Goal: Task Accomplishment & Management: Manage account settings

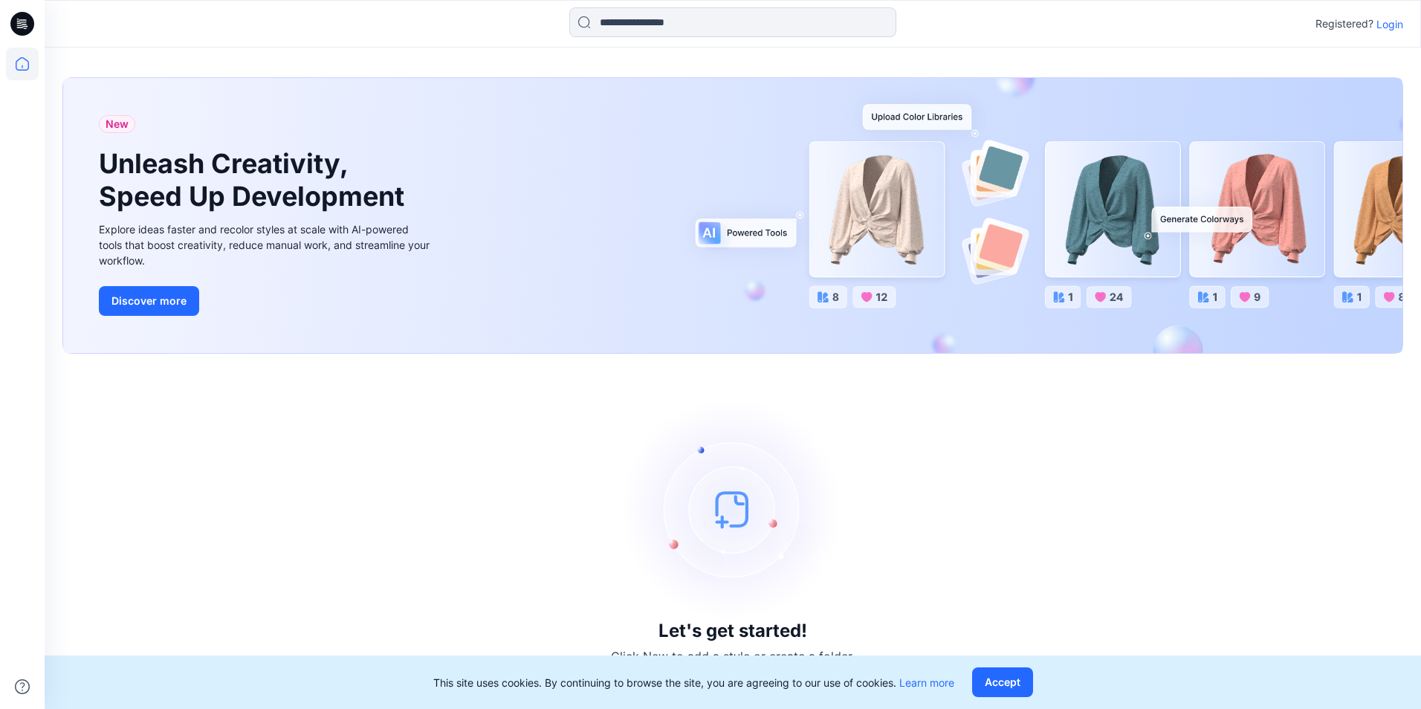
click at [1385, 29] on p "Login" at bounding box center [1390, 24] width 27 height 16
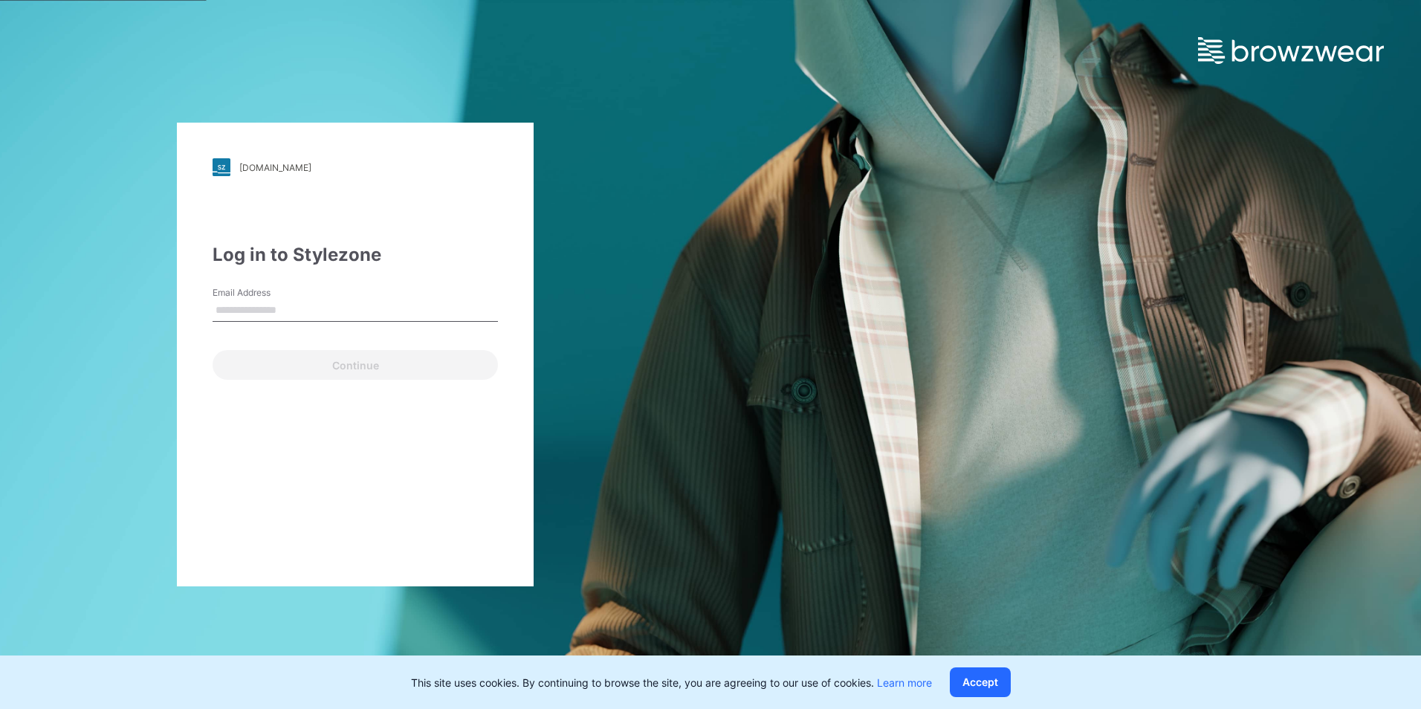
click at [329, 311] on input "Email Address" at bounding box center [355, 311] width 285 height 22
type input "**********"
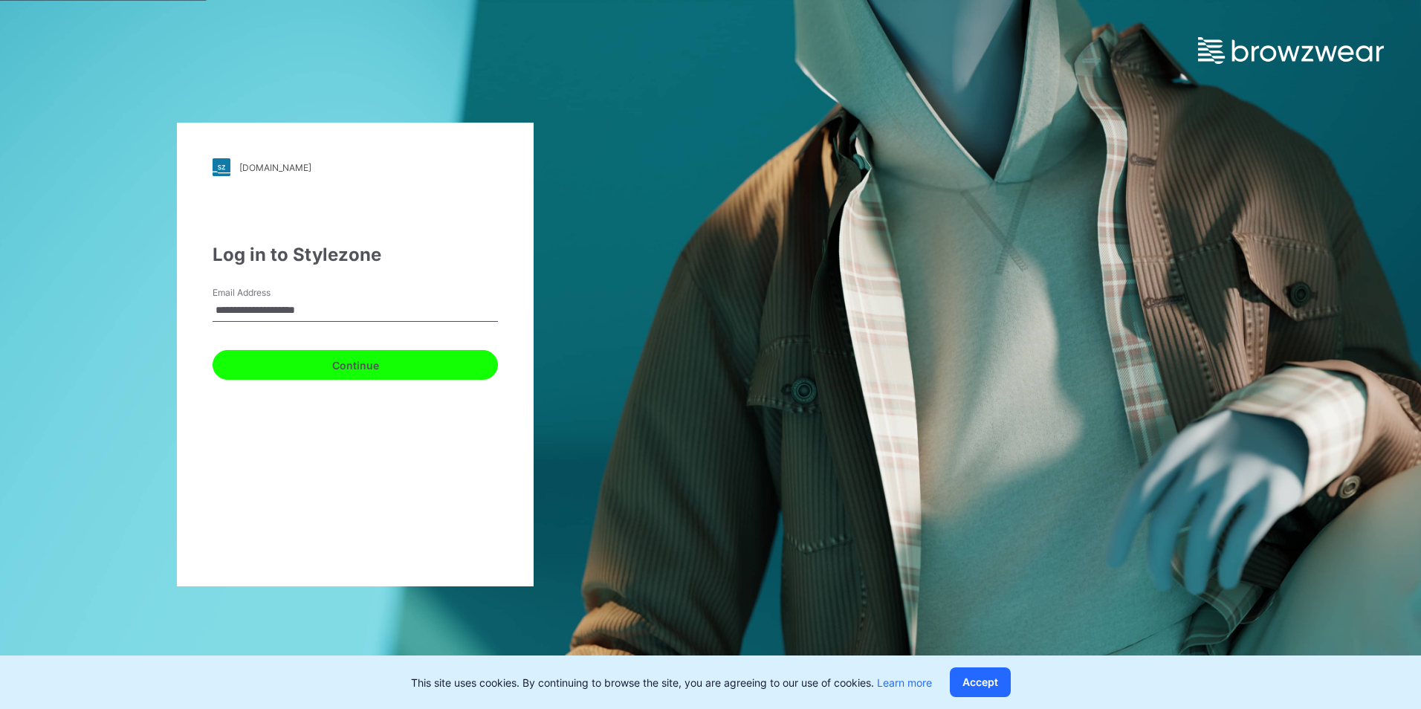
click at [323, 367] on button "Continue" at bounding box center [355, 365] width 285 height 30
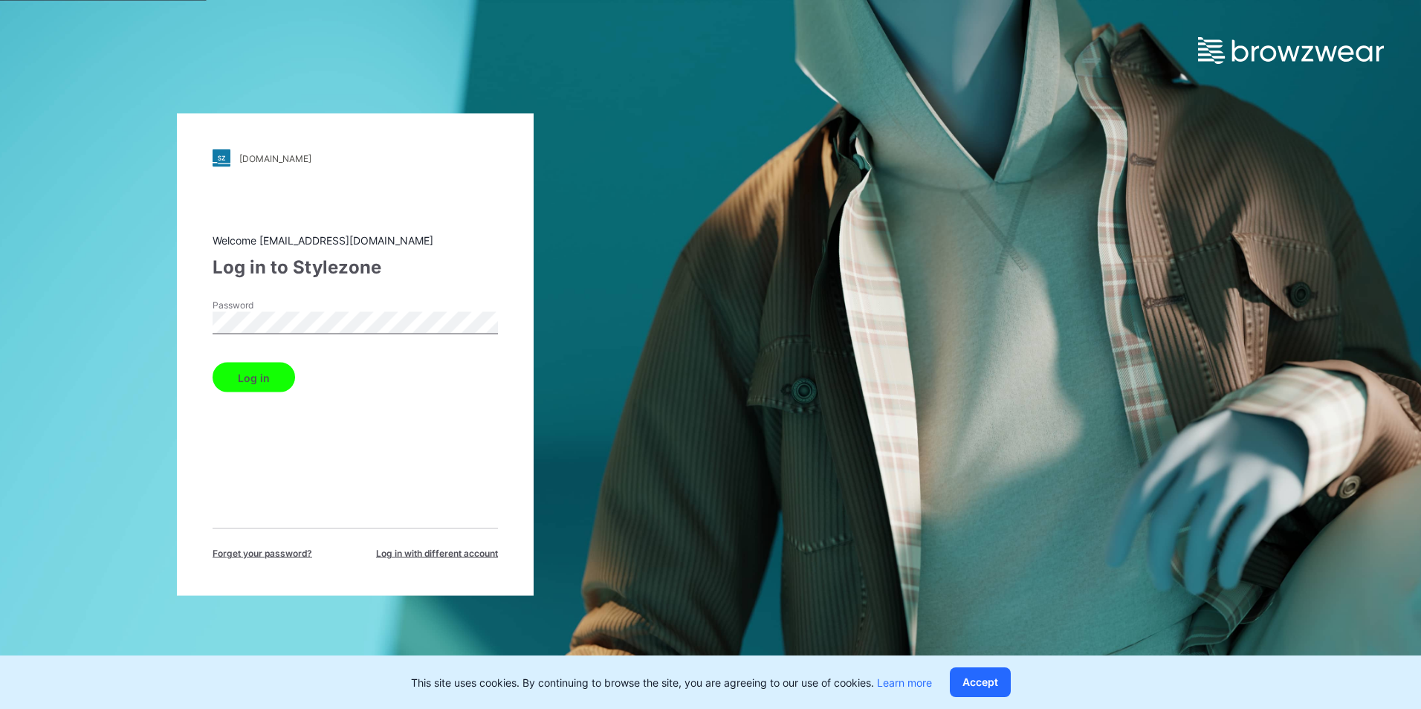
click at [248, 382] on button "Log in" at bounding box center [254, 378] width 83 height 30
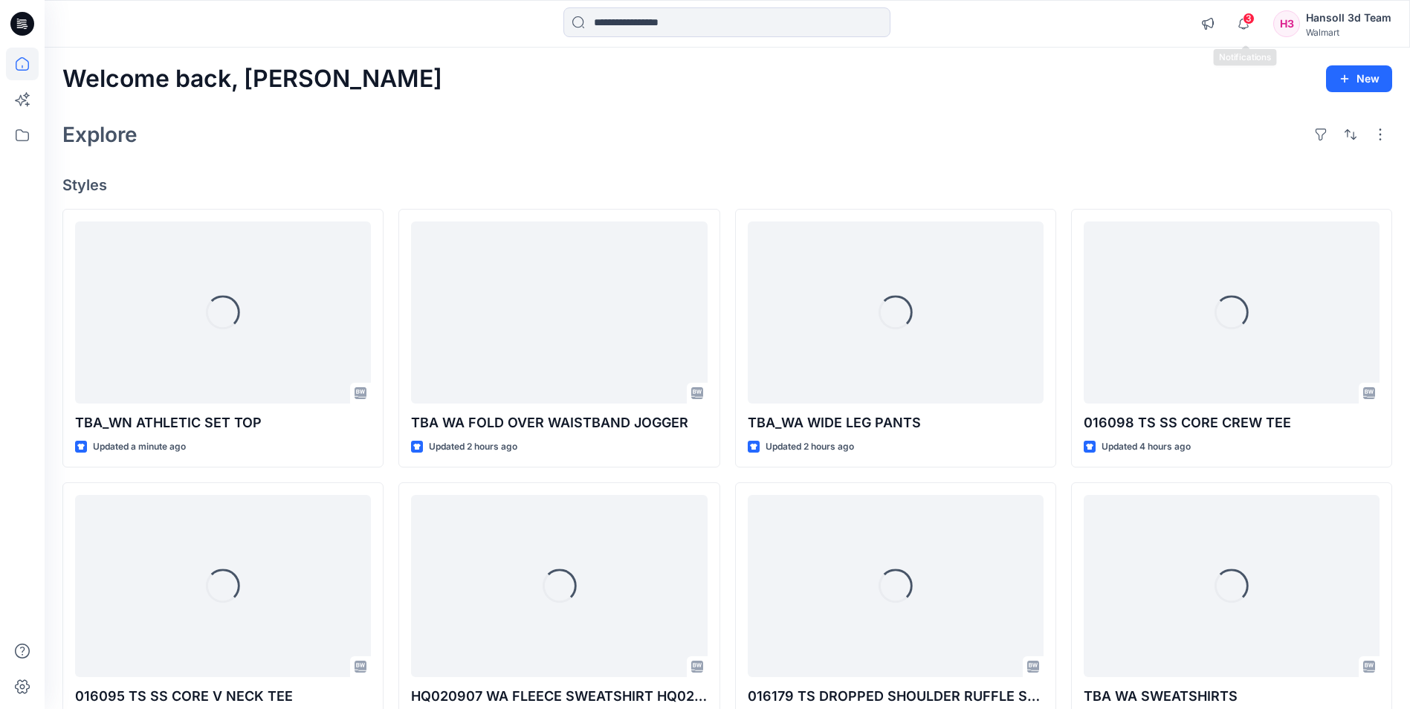
click at [1250, 17] on span "3" at bounding box center [1249, 19] width 12 height 12
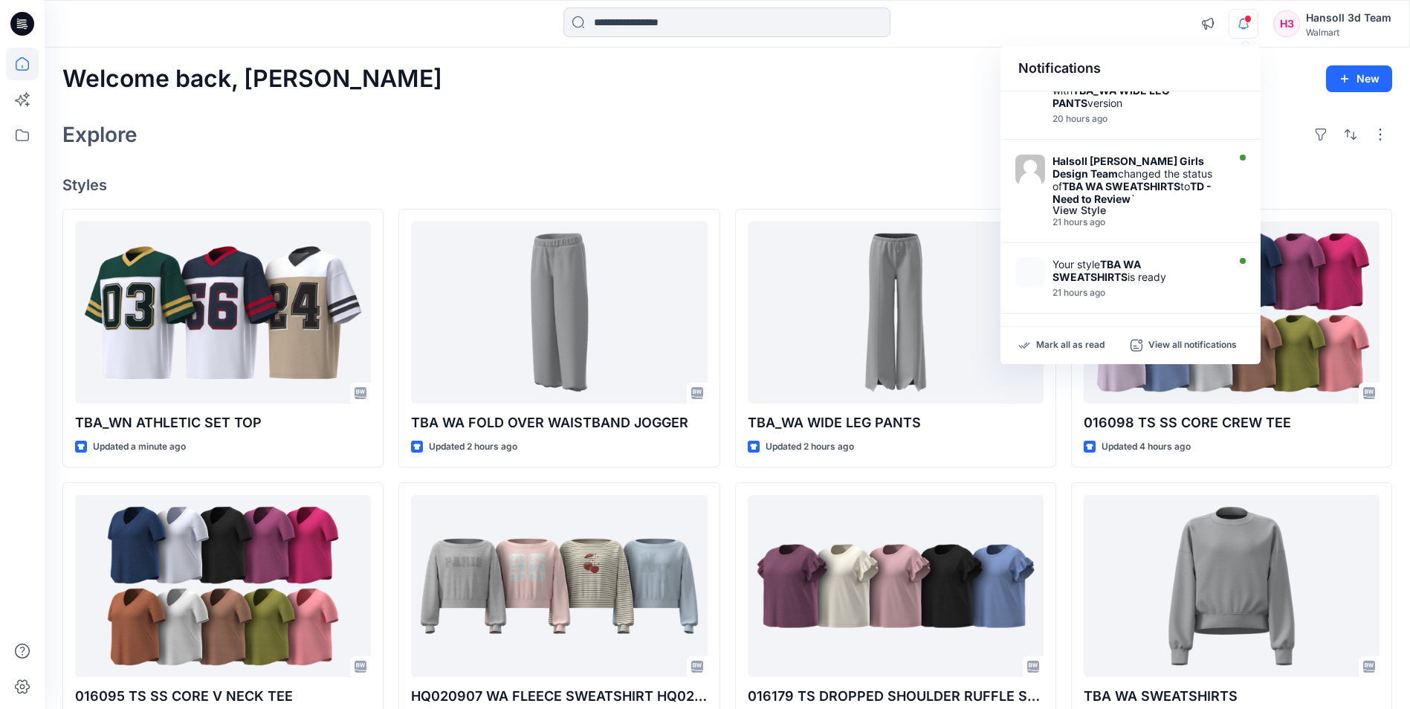
scroll to position [355, 0]
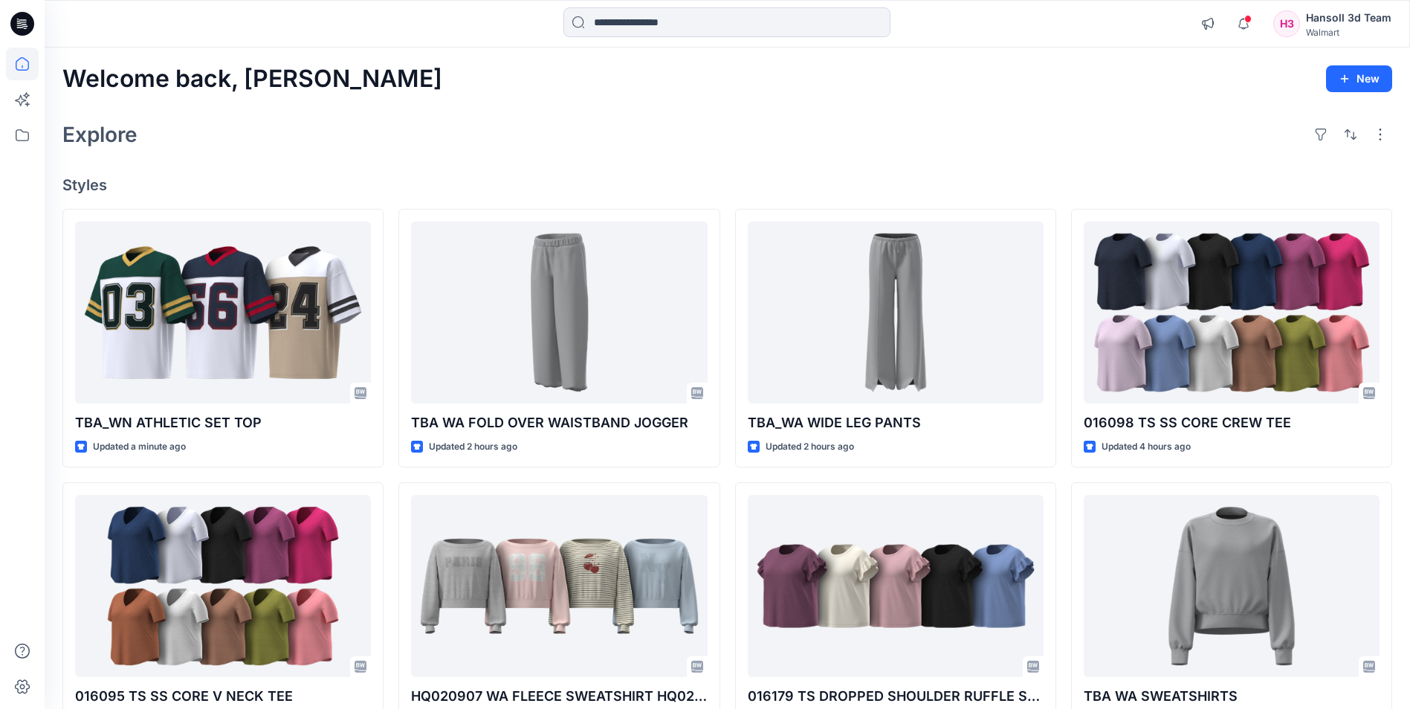
click at [276, 137] on div "Explore" at bounding box center [727, 135] width 1330 height 36
click at [28, 146] on icon at bounding box center [22, 135] width 33 height 33
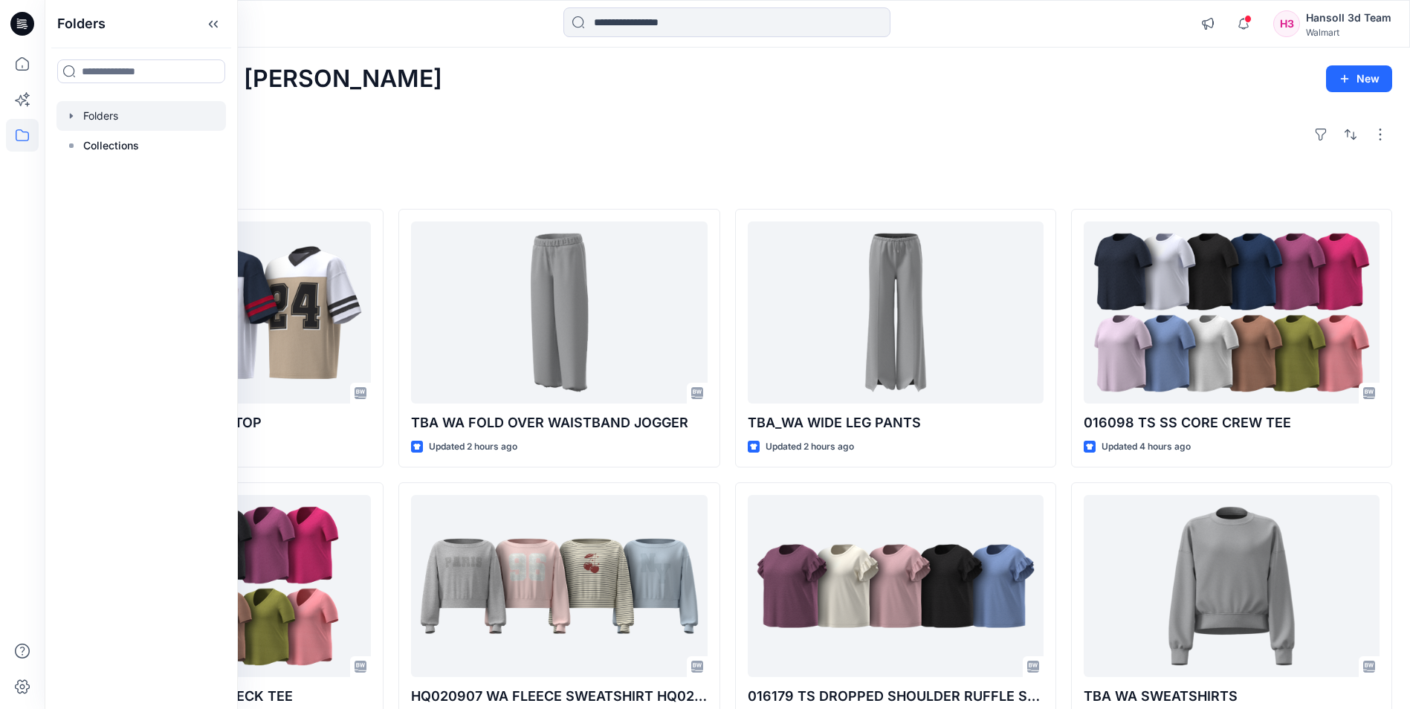
click at [70, 113] on icon "button" at bounding box center [71, 116] width 12 height 12
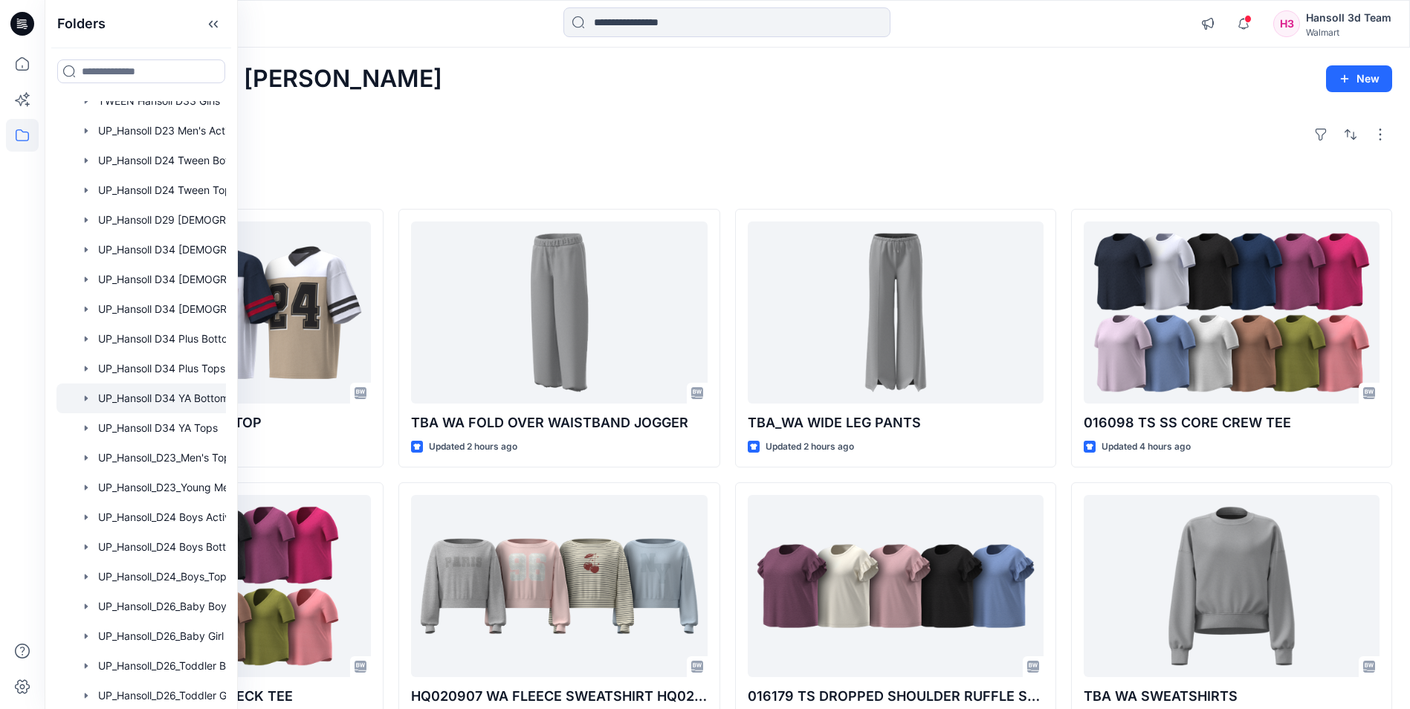
scroll to position [852, 0]
click at [167, 483] on div at bounding box center [160, 486] width 208 height 30
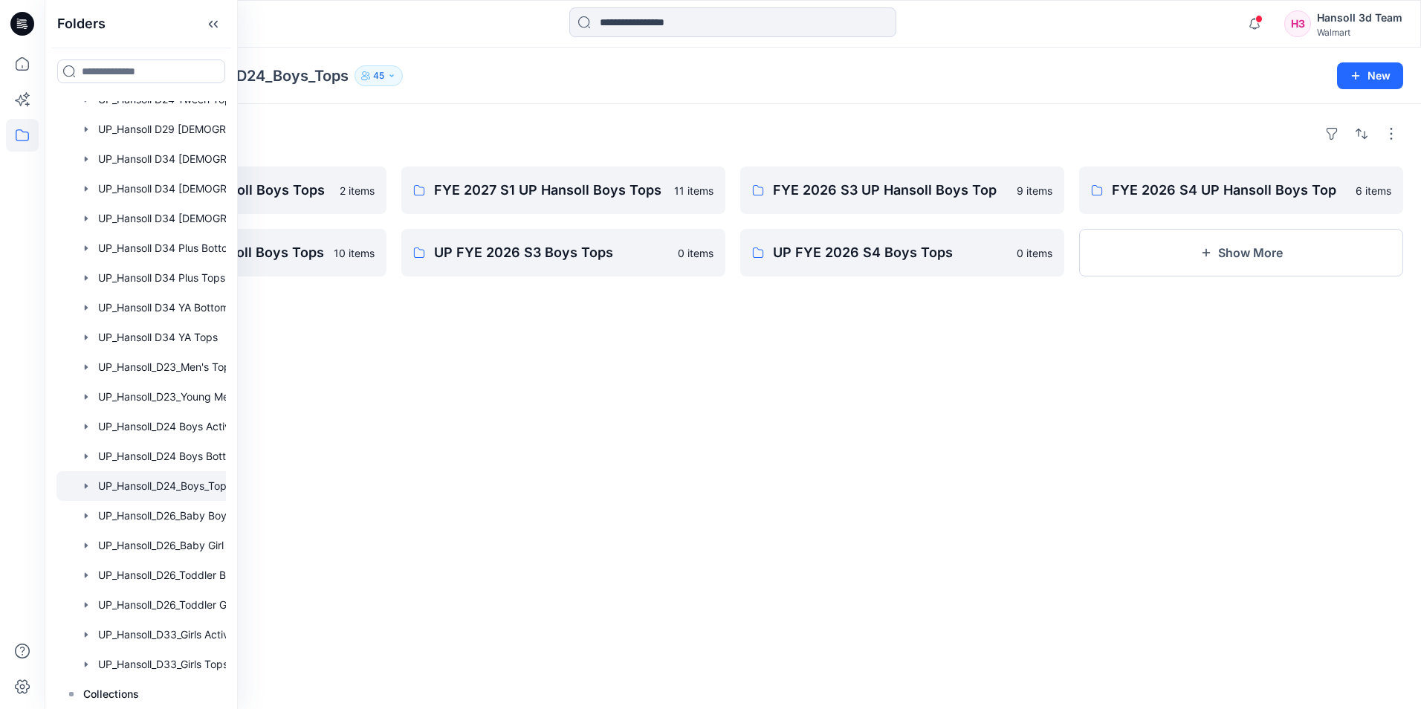
click at [865, 532] on div "Folders FYE 2027 S2 UP Hansoll Boys Tops 2 items FYE 2026 S1 UP Hansoll Boys To…" at bounding box center [733, 406] width 1377 height 605
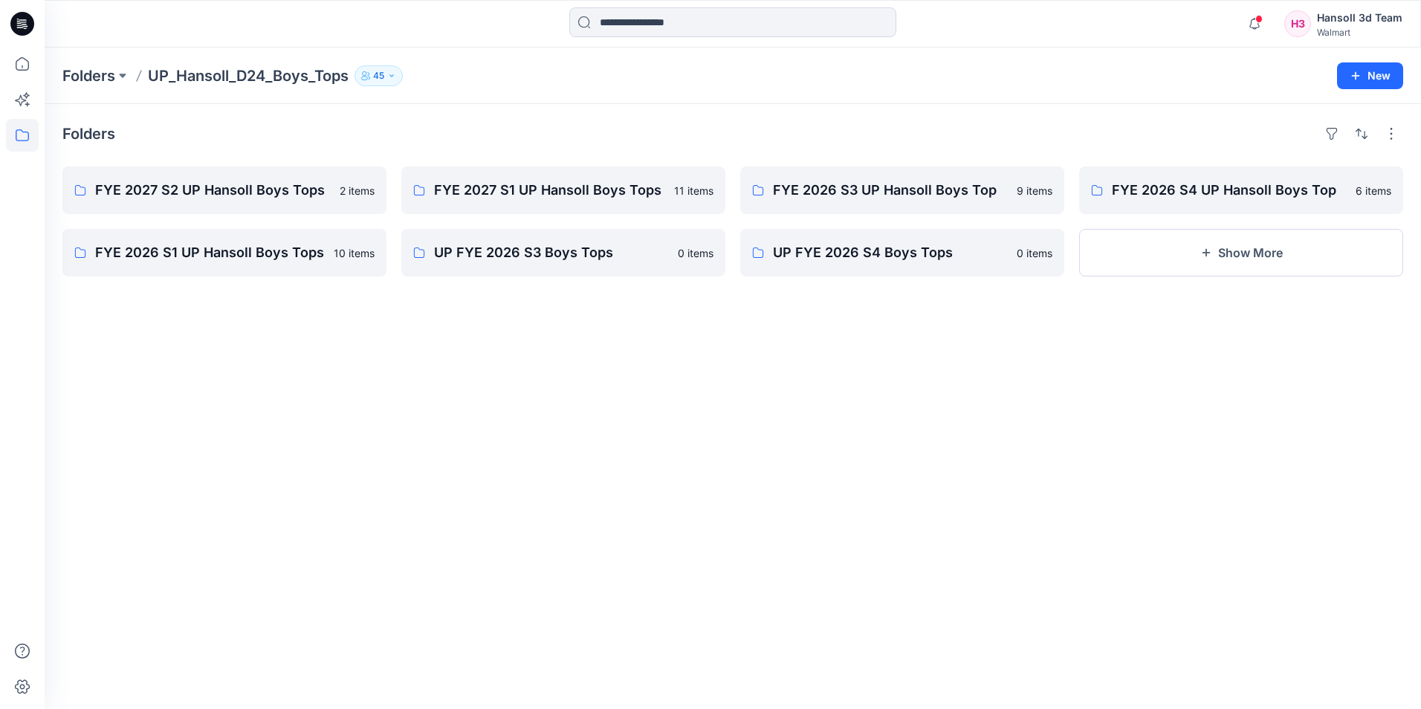
click at [642, 421] on div "Folders FYE 2027 S2 UP Hansoll Boys Tops 2 items FYE 2026 S1 UP Hansoll Boys To…" at bounding box center [733, 406] width 1377 height 605
click at [1389, 133] on button "button" at bounding box center [1392, 134] width 24 height 24
click at [1251, 126] on div "Folders Layout Grid Large Grid Folder View Compact Card Card View Card Info" at bounding box center [732, 134] width 1341 height 24
click at [1358, 76] on icon "button" at bounding box center [1356, 75] width 8 height 8
click at [1345, 134] on p "New Folder" at bounding box center [1326, 142] width 55 height 16
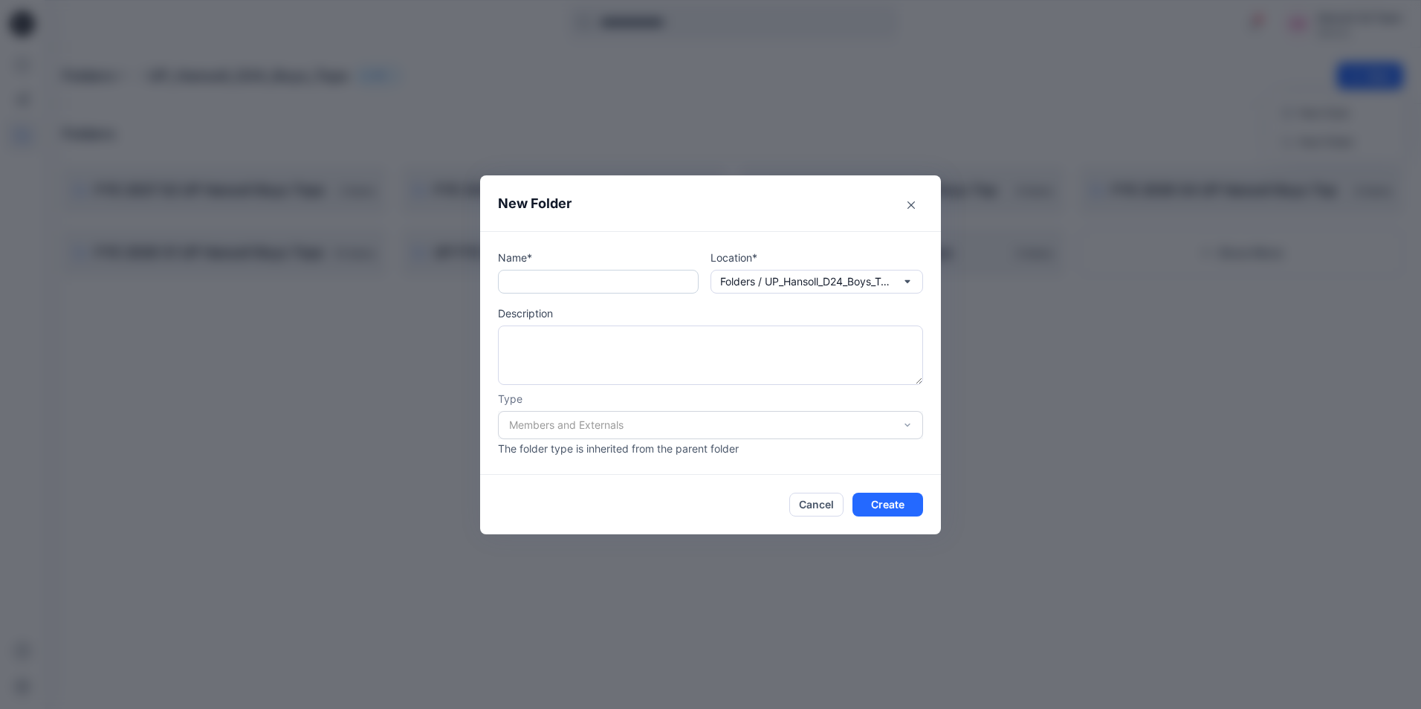
click at [611, 278] on input "text" at bounding box center [598, 282] width 201 height 24
click at [914, 199] on button "Close" at bounding box center [911, 205] width 24 height 24
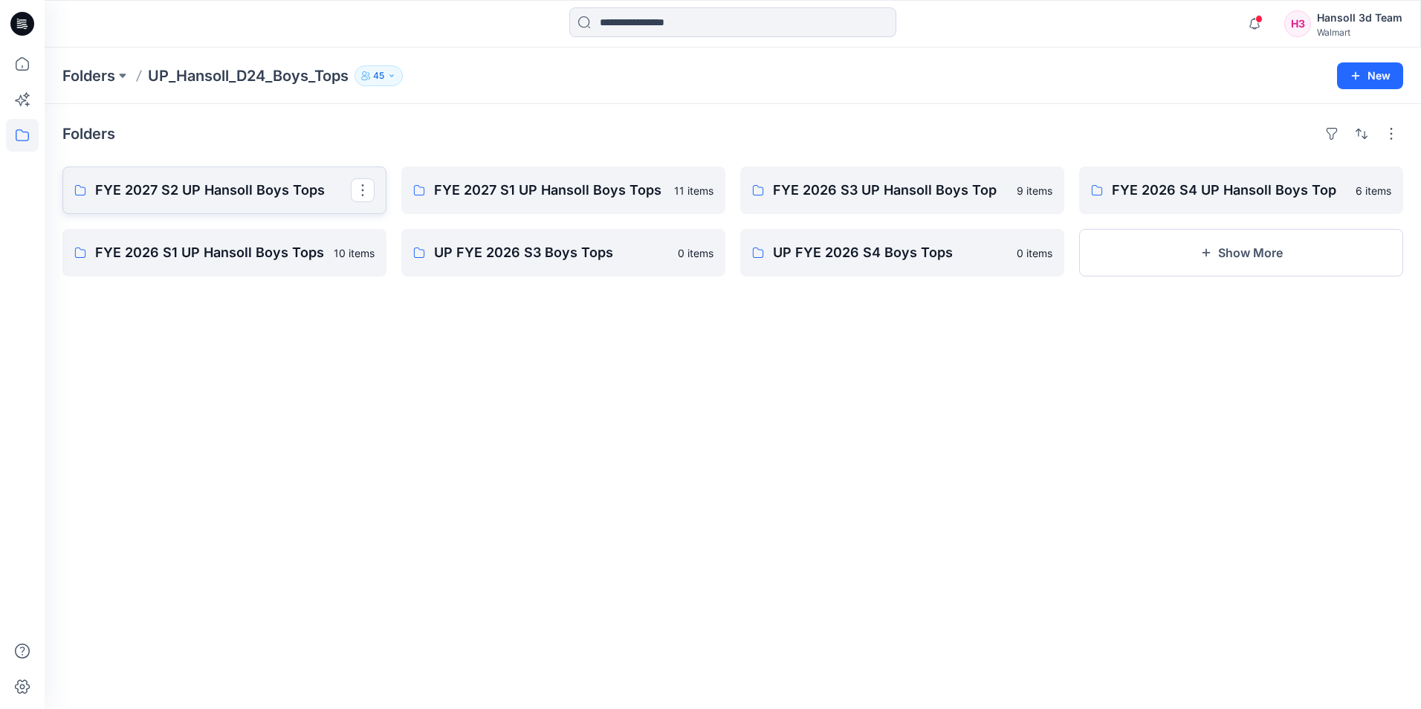
click at [152, 190] on p "FYE 2027 S2 UP Hansoll Boys Tops" at bounding box center [223, 190] width 256 height 21
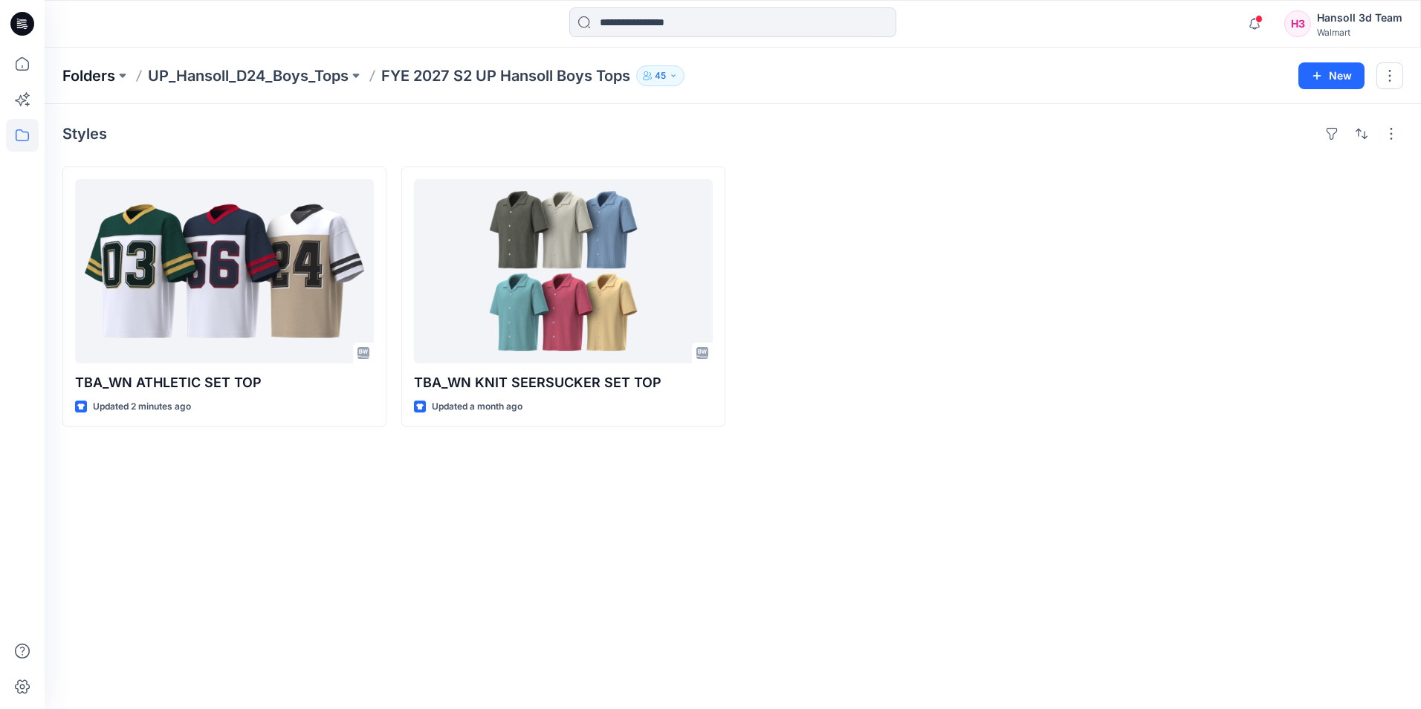
click at [85, 71] on p "Folders" at bounding box center [88, 75] width 53 height 21
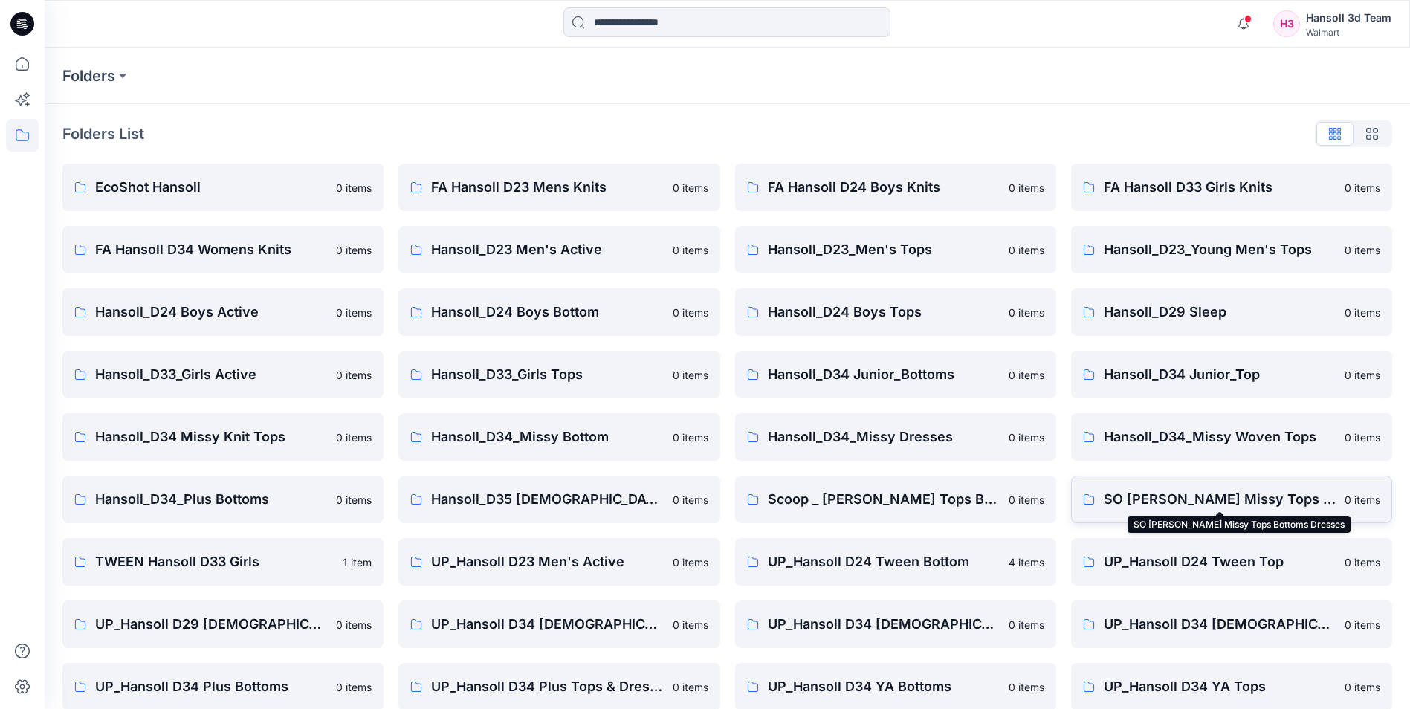
scroll to position [207, 0]
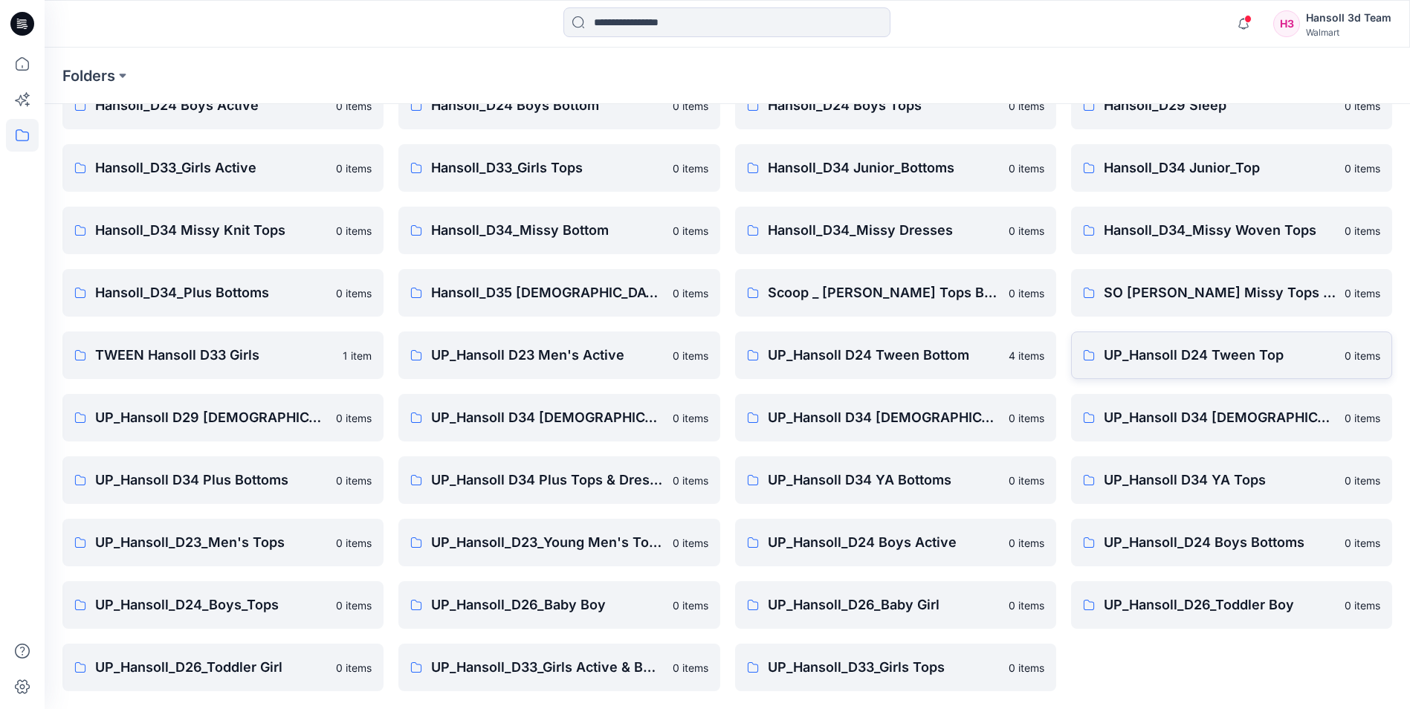
click at [1356, 368] on link "UP_Hansoll D24 Tween Top 0 items" at bounding box center [1231, 356] width 321 height 48
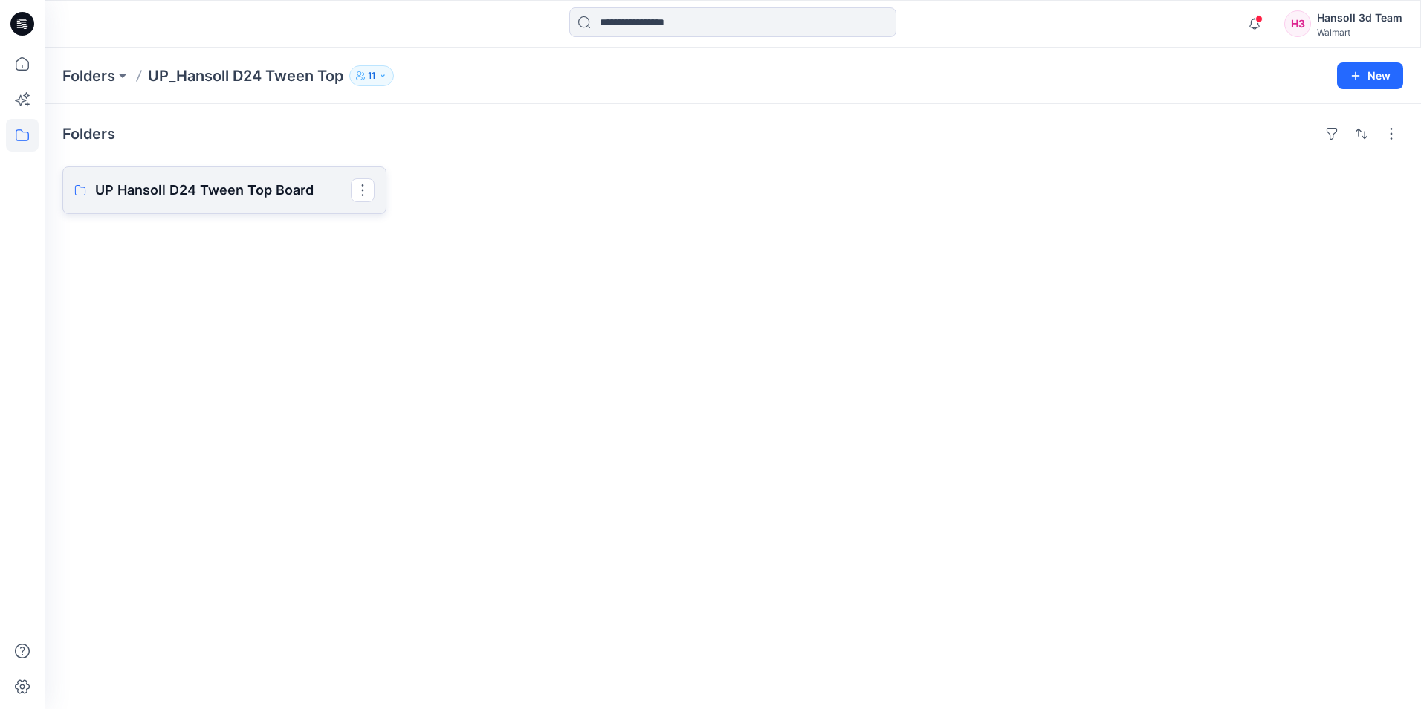
click at [277, 199] on p "UP Hansoll D24 Tween Top Board" at bounding box center [223, 190] width 256 height 21
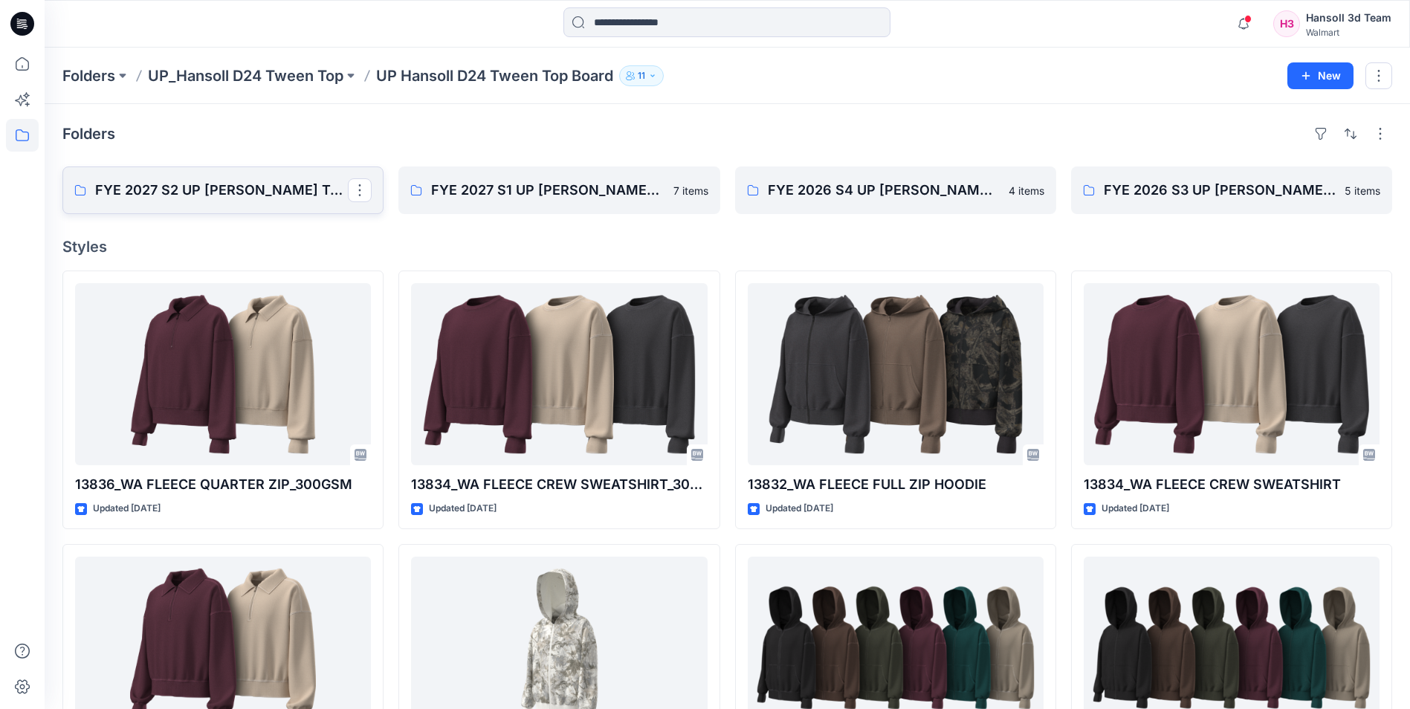
click at [227, 192] on p "FYE 2027 S2 UP [PERSON_NAME] TOP" at bounding box center [221, 190] width 253 height 21
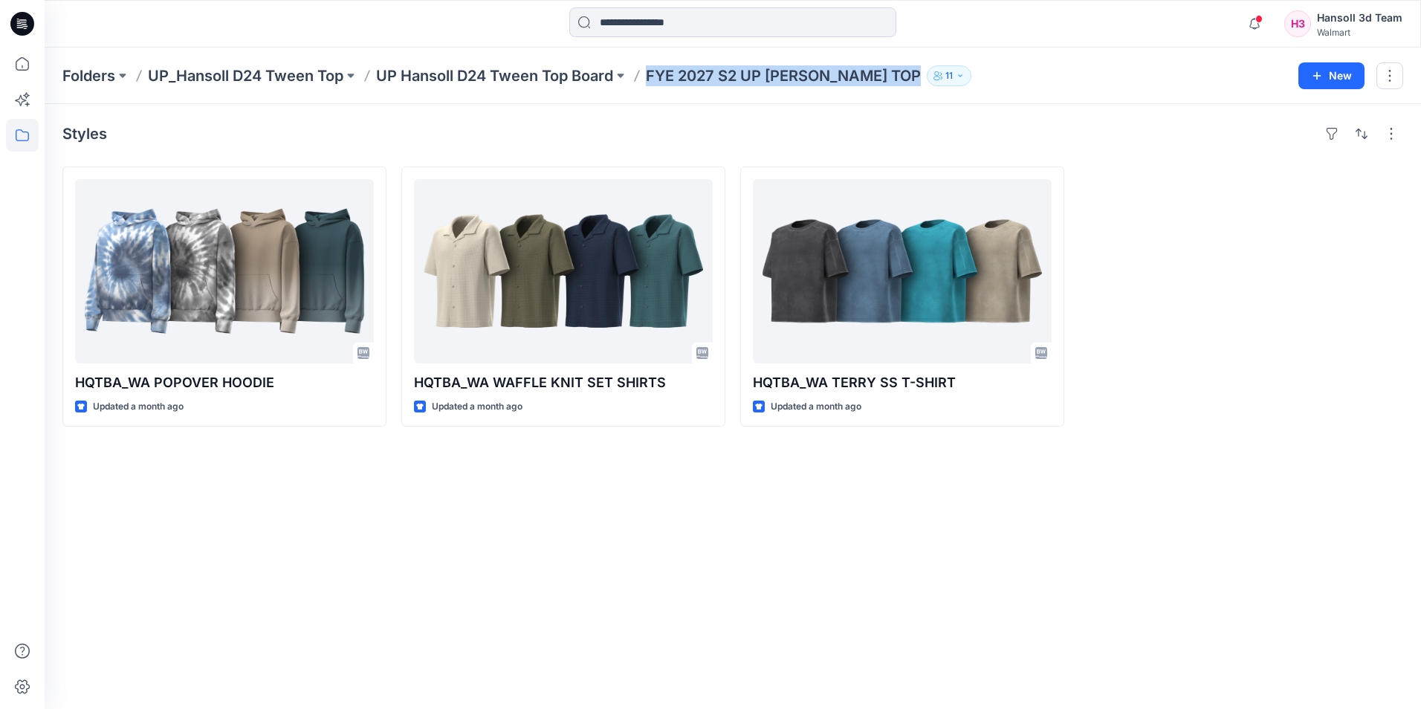
drag, startPoint x: 652, startPoint y: 71, endPoint x: 946, endPoint y: 71, distance: 294.4
click at [946, 71] on div "Folders UP_Hansoll D24 Tween Top UP Hansoll D24 Tween Top Board FYE 2027 S2 UP …" at bounding box center [674, 75] width 1225 height 21
copy div "FYE 2027 S2 UP [PERSON_NAME] TOP 11 New"
click at [501, 66] on p "UP Hansoll D24 Tween Top Board" at bounding box center [494, 75] width 237 height 21
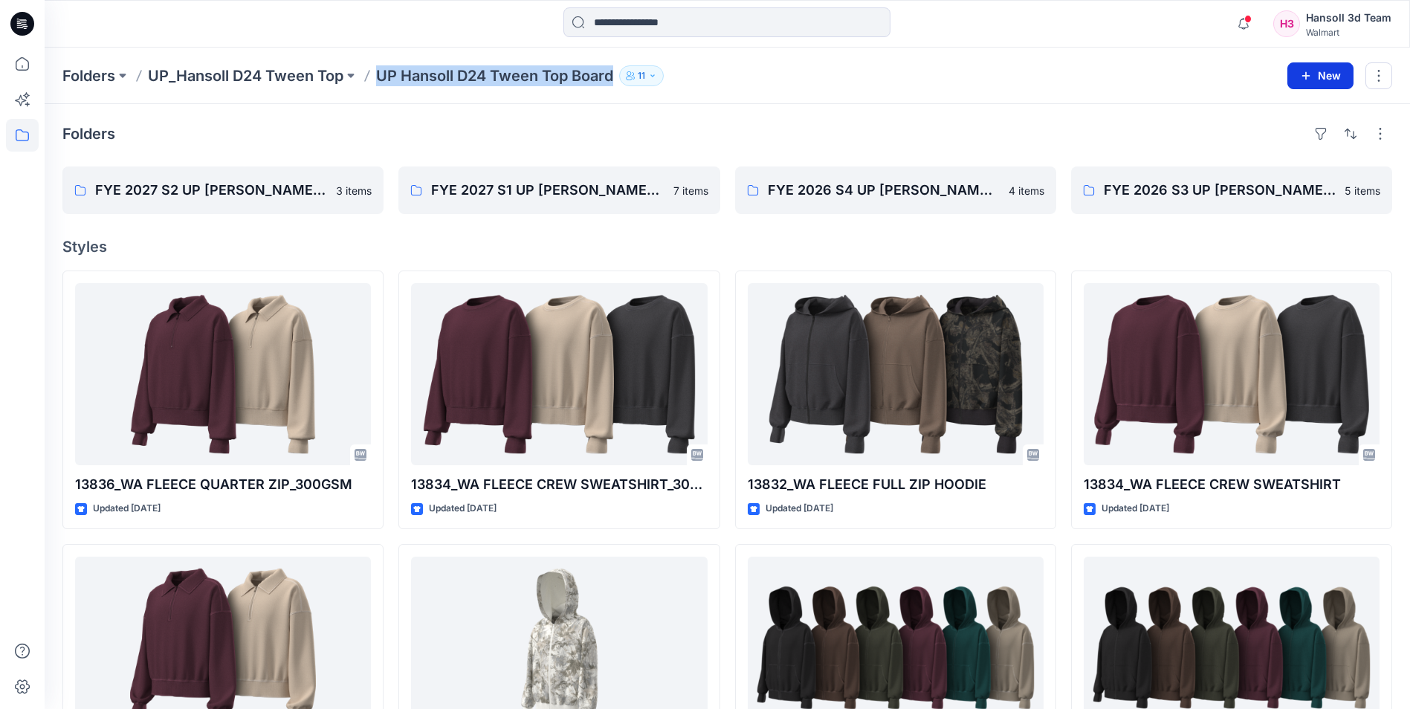
click at [1345, 71] on button "New" at bounding box center [1321, 75] width 66 height 27
click at [1268, 138] on p "New Folder" at bounding box center [1277, 142] width 55 height 16
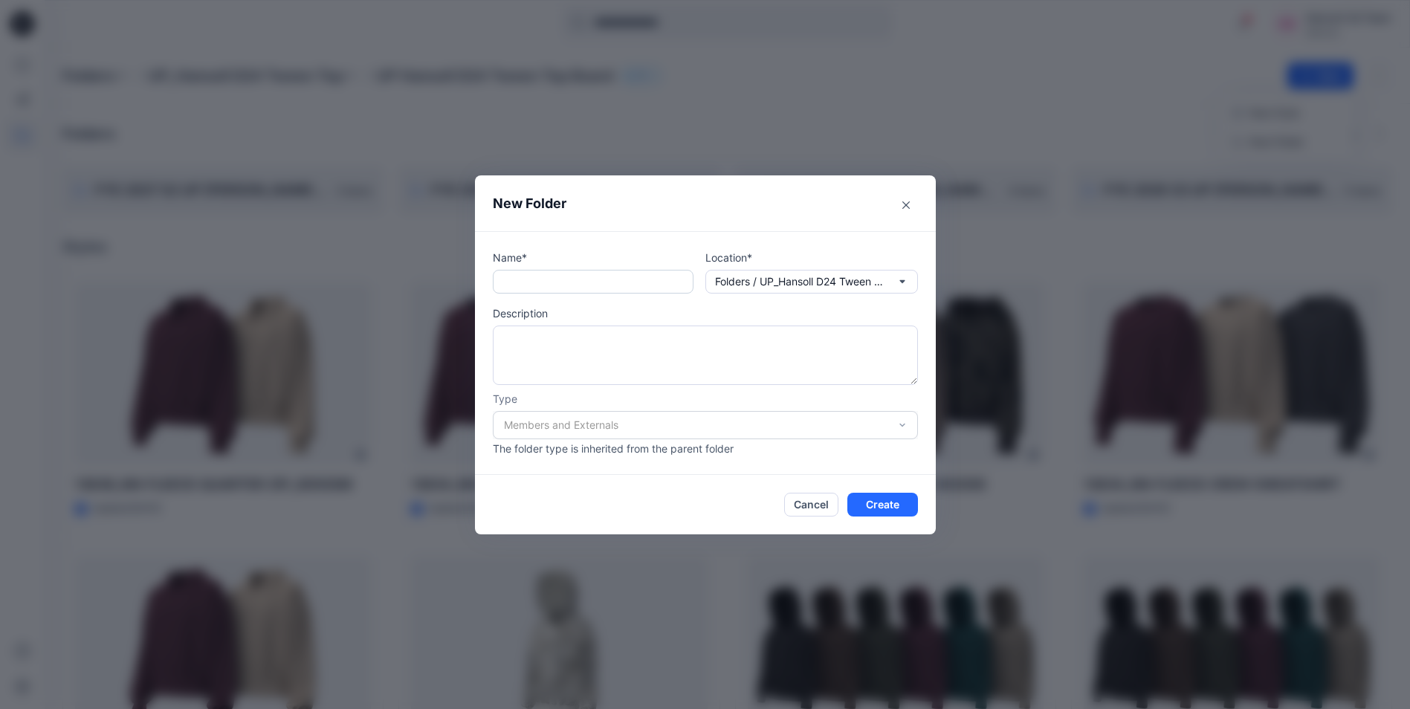
click at [578, 280] on input "text" at bounding box center [593, 282] width 201 height 24
paste input "**********"
click at [555, 280] on input "**********" at bounding box center [593, 282] width 201 height 24
type input "**********"
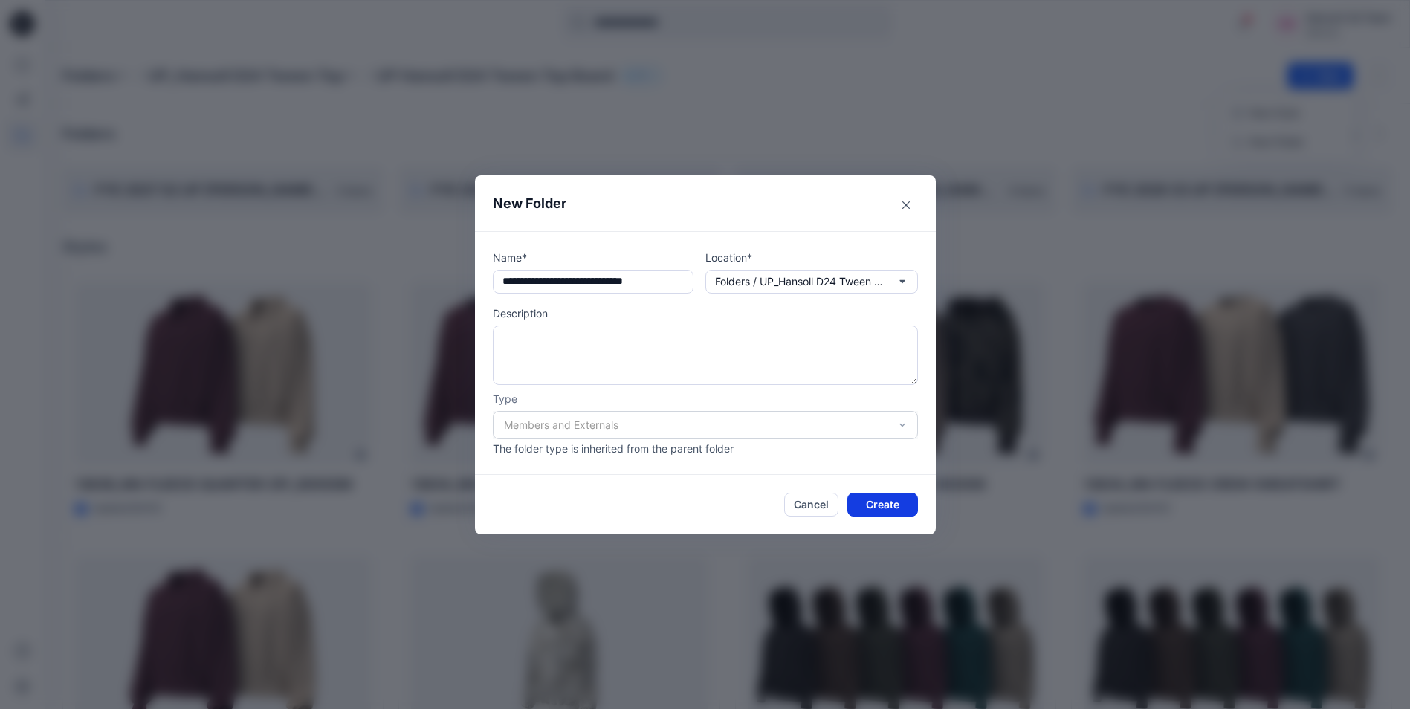
scroll to position [0, 0]
drag, startPoint x: 896, startPoint y: 503, endPoint x: 883, endPoint y: 440, distance: 63.9
click at [896, 502] on button "Create" at bounding box center [882, 505] width 71 height 24
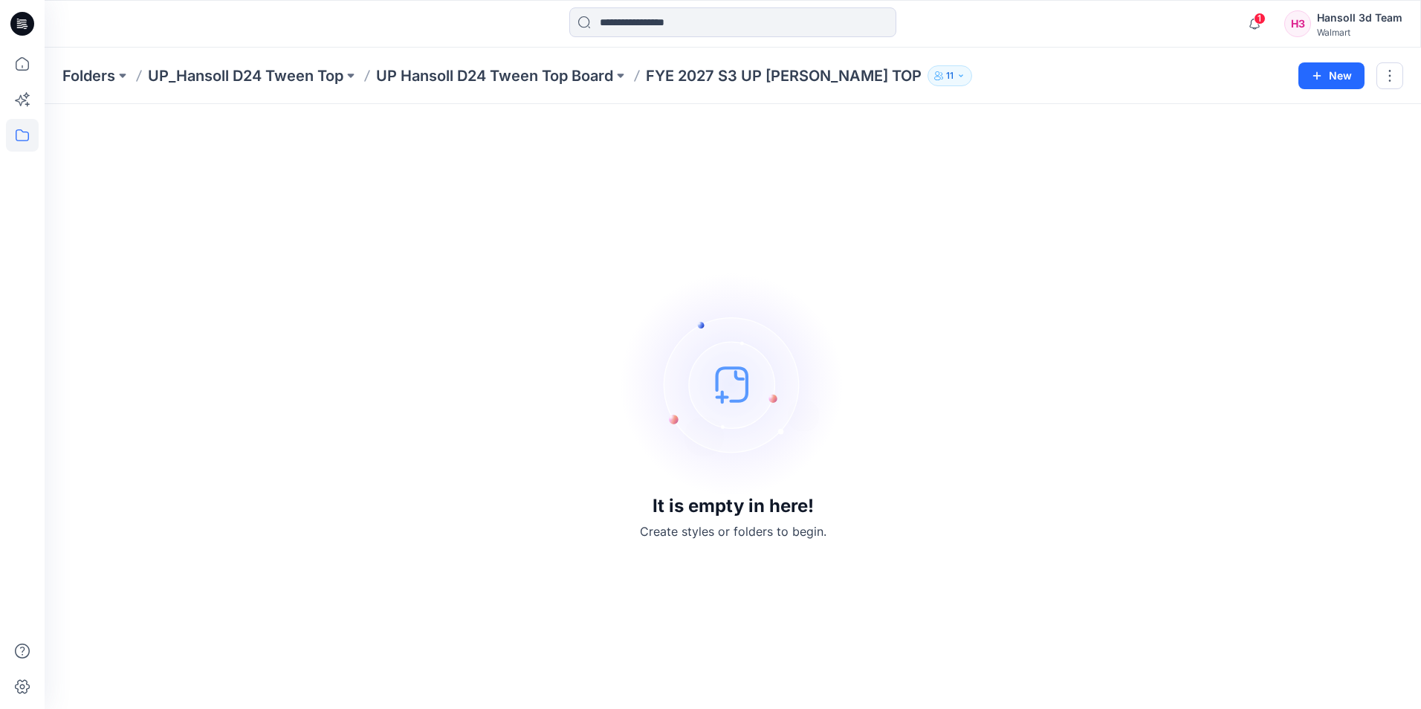
click at [822, 479] on img at bounding box center [732, 384] width 223 height 223
click at [230, 76] on p "UP_Hansoll D24 Tween Top" at bounding box center [246, 75] width 196 height 21
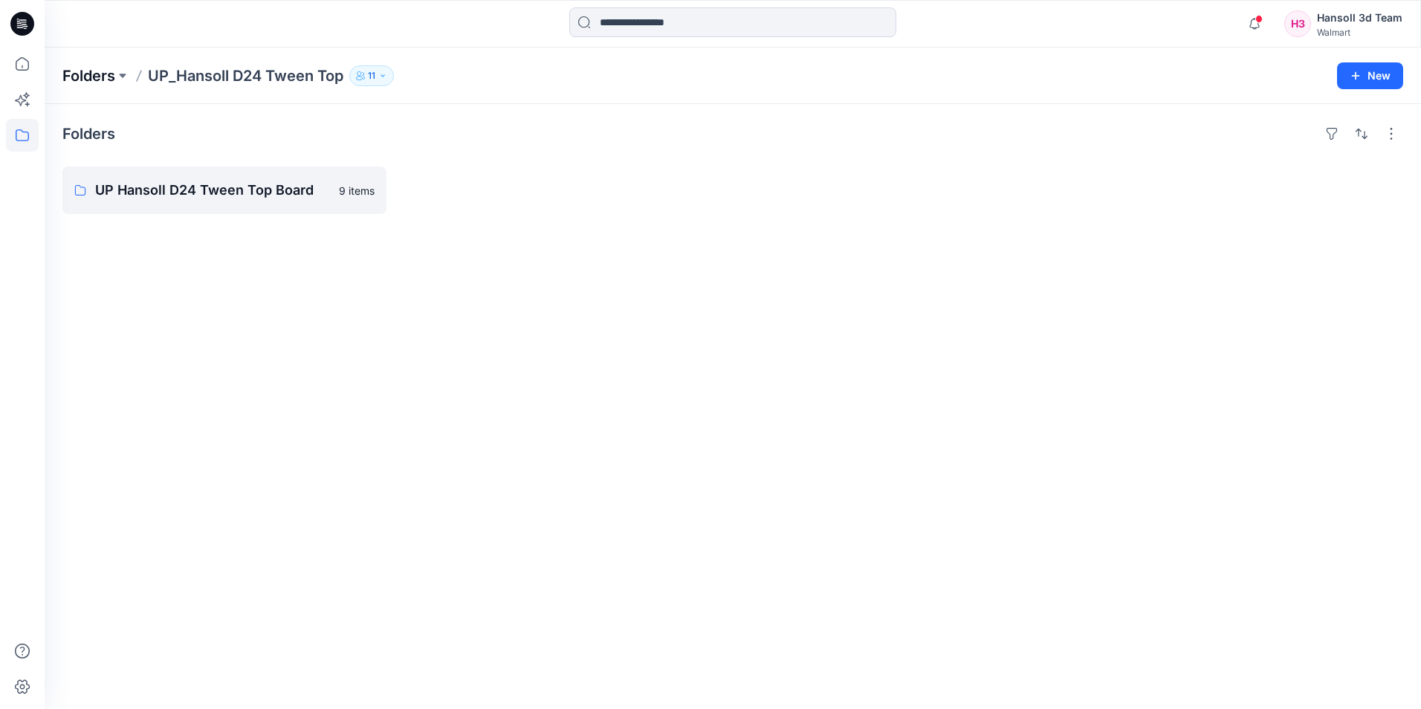
click at [88, 69] on p "Folders" at bounding box center [88, 75] width 53 height 21
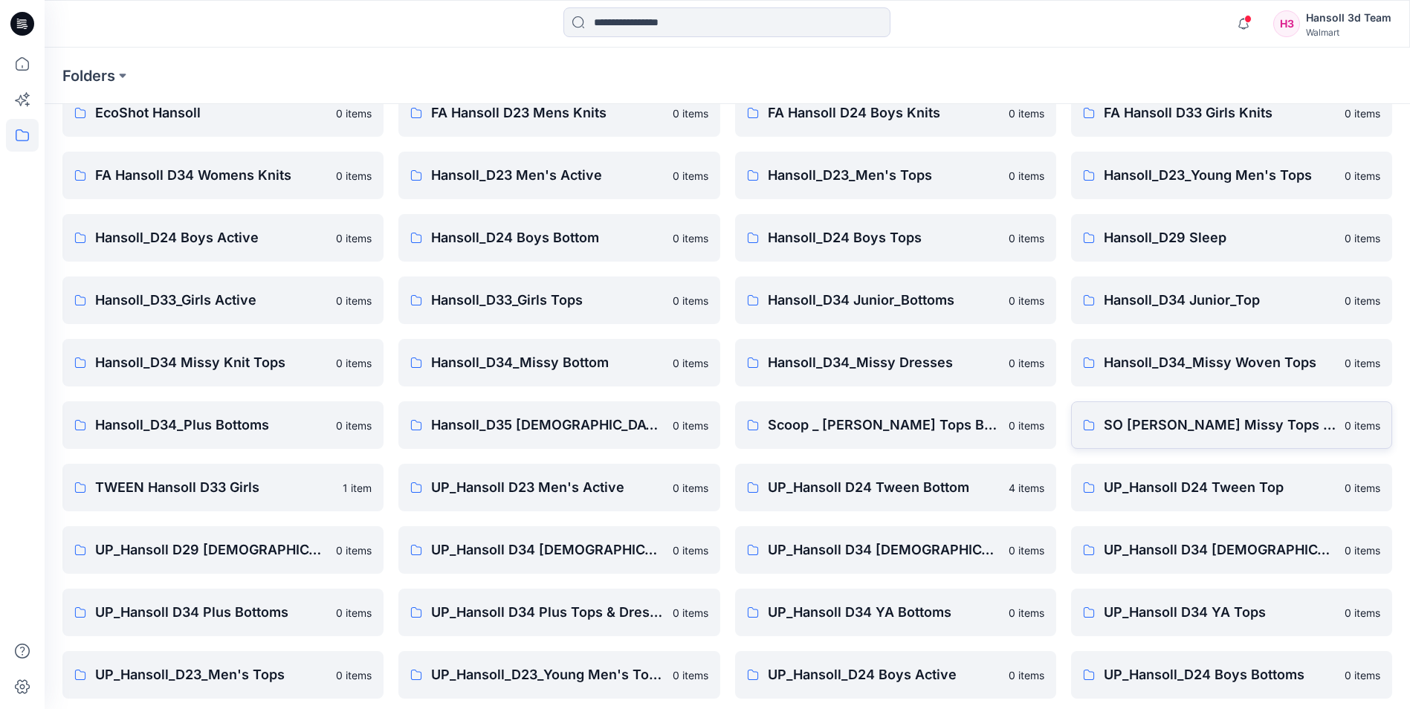
scroll to position [207, 0]
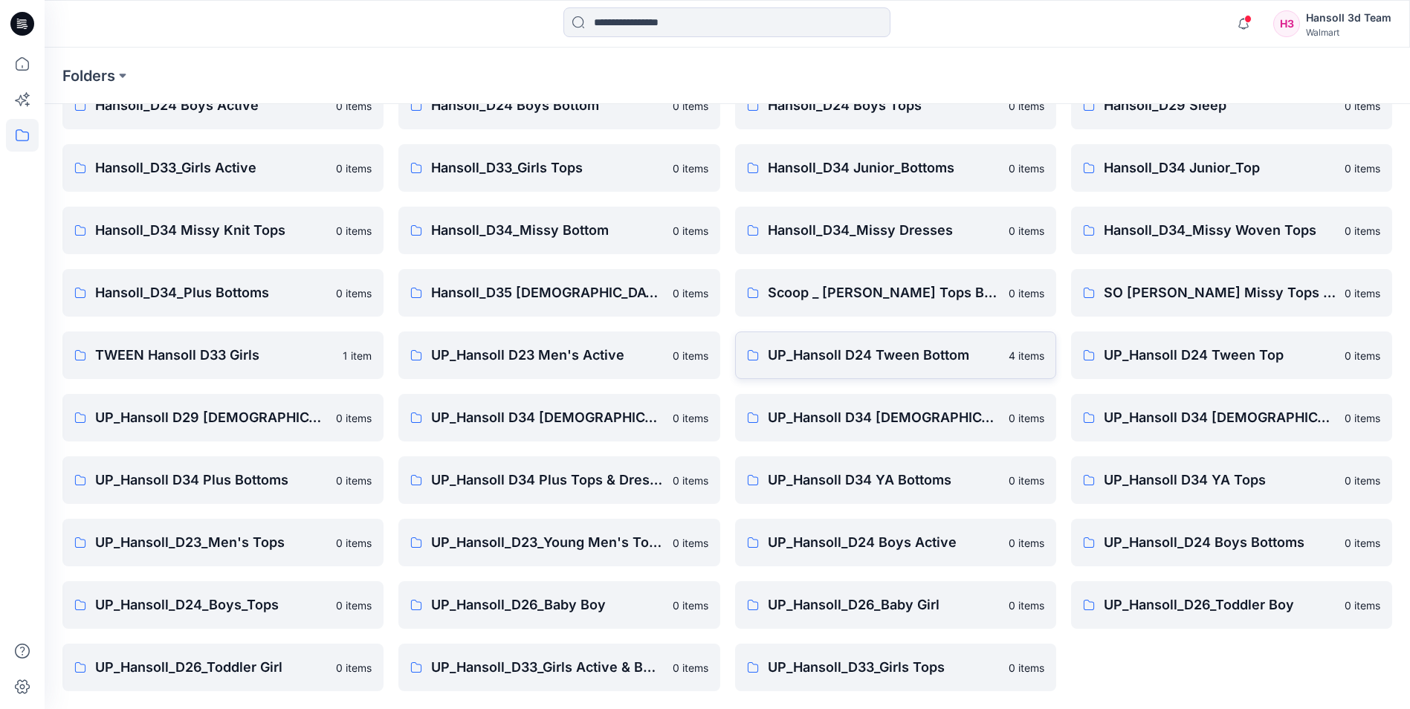
click at [866, 365] on p "UP_Hansoll D24 Tween Bottom" at bounding box center [884, 355] width 232 height 21
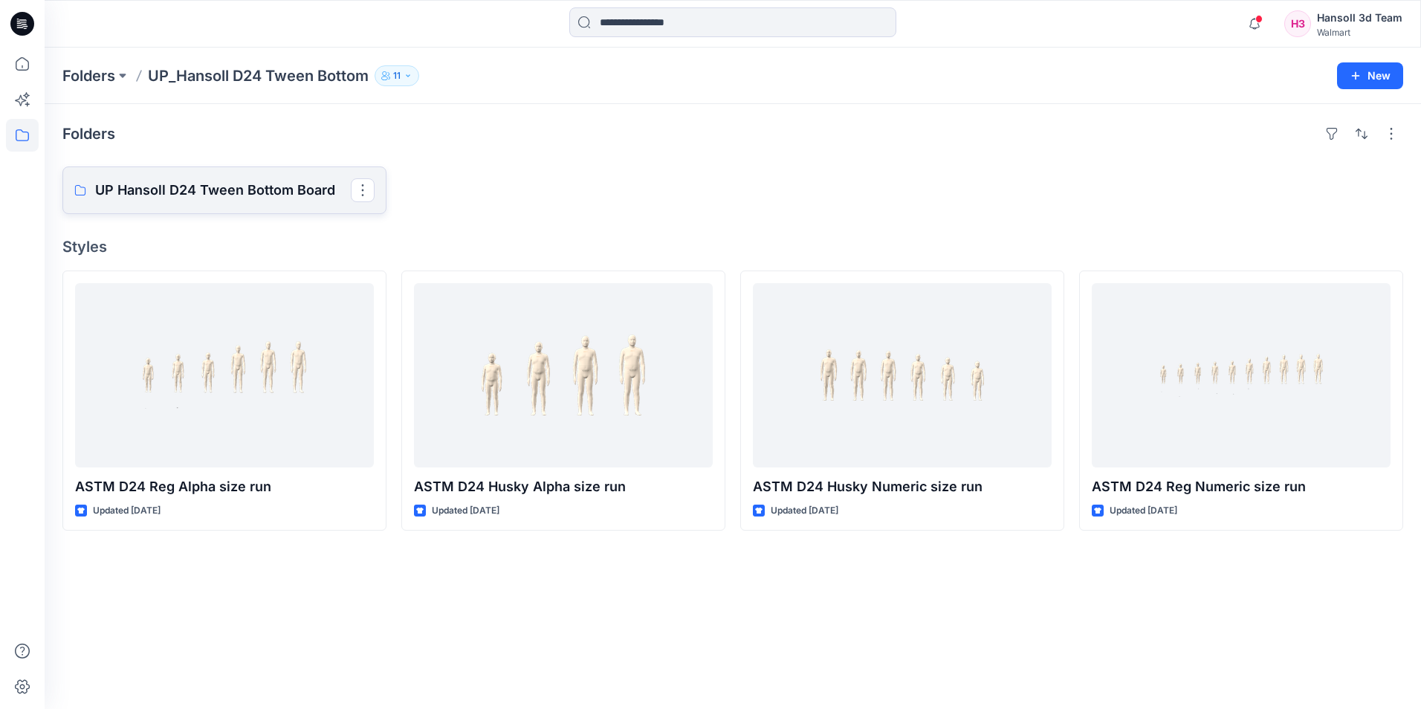
click at [237, 190] on p "UP Hansoll D24 Tween Bottom Board" at bounding box center [223, 190] width 256 height 21
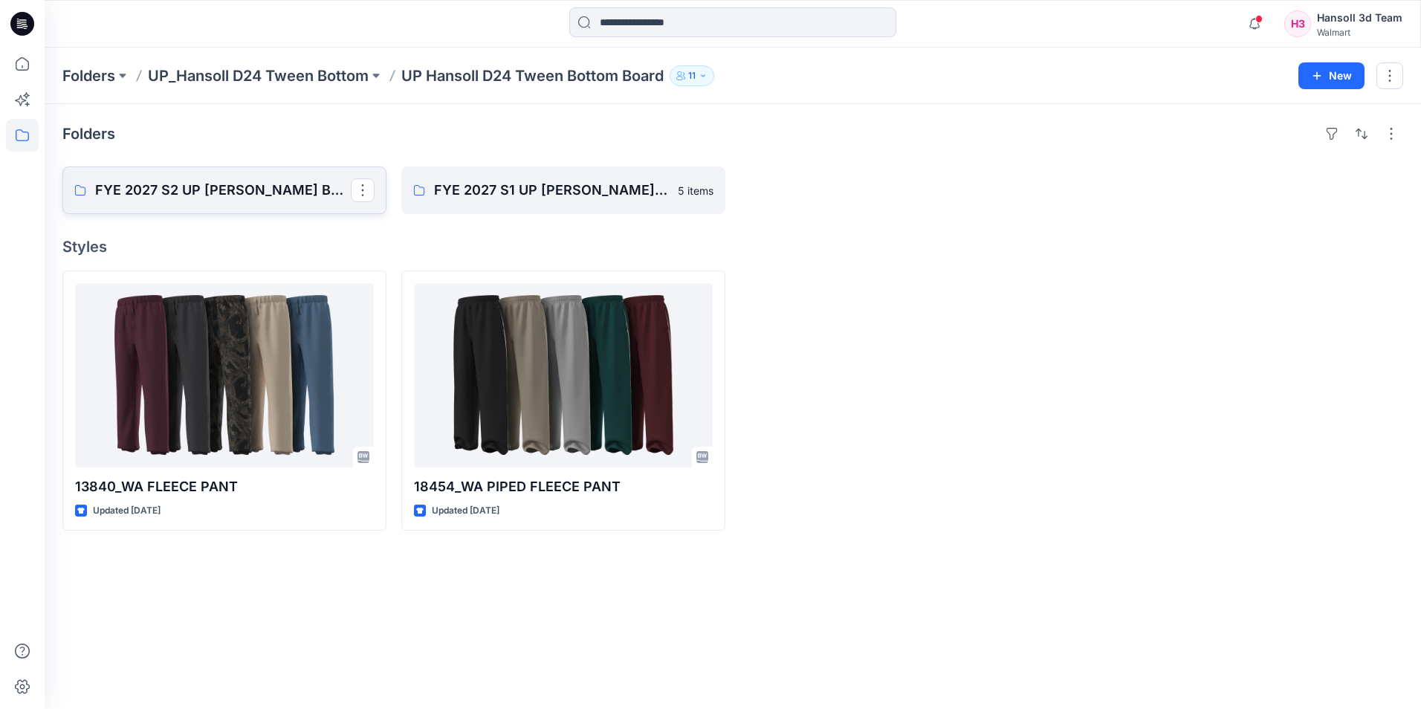
click at [239, 193] on p "FYE 2027 S2 UP [PERSON_NAME] BOTTOM" at bounding box center [223, 190] width 256 height 21
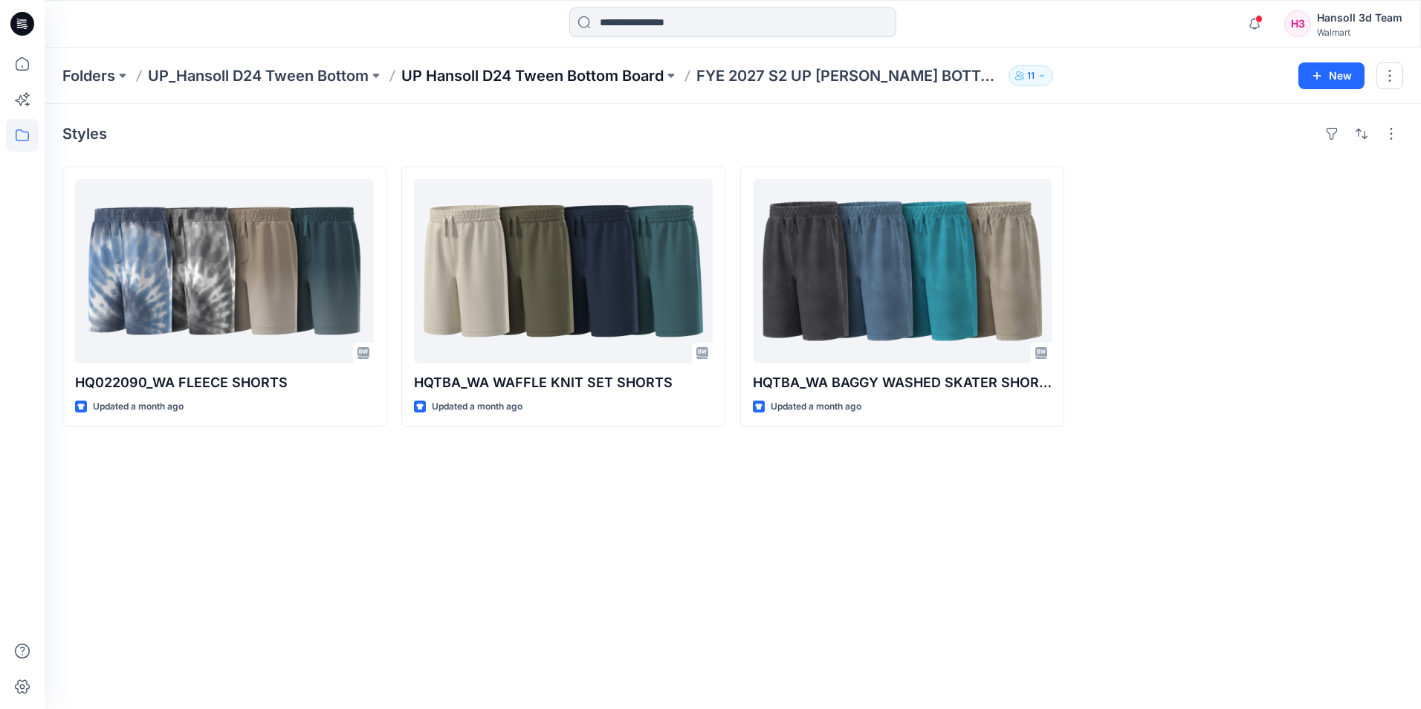
click at [560, 71] on p "UP Hansoll D24 Tween Bottom Board" at bounding box center [532, 75] width 262 height 21
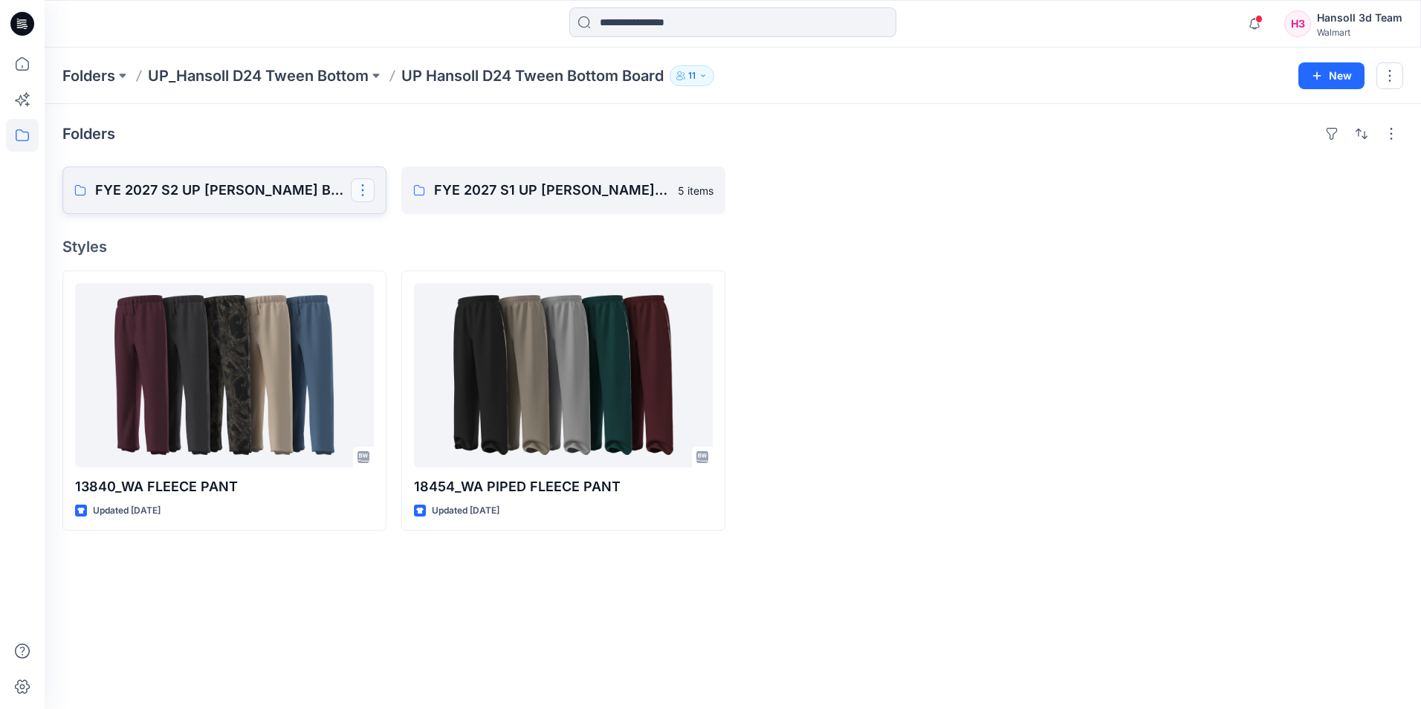
click at [355, 185] on button "button" at bounding box center [363, 190] width 24 height 24
click at [386, 226] on p "Edit" at bounding box center [390, 225] width 19 height 16
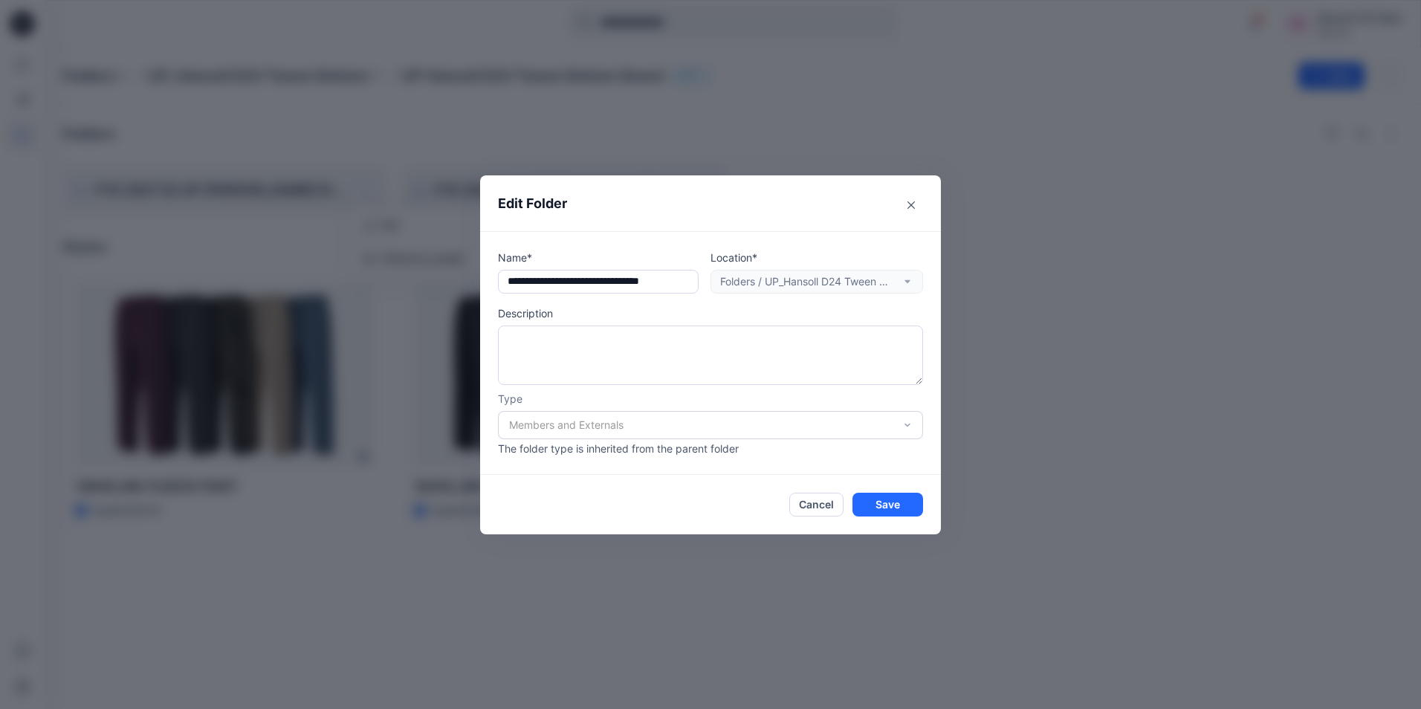
scroll to position [0, 38]
drag, startPoint x: 505, startPoint y: 281, endPoint x: 1175, endPoint y: 280, distance: 669.0
click at [1175, 280] on div "**********" at bounding box center [710, 354] width 1421 height 709
click at [1261, 235] on div "**********" at bounding box center [710, 354] width 1421 height 709
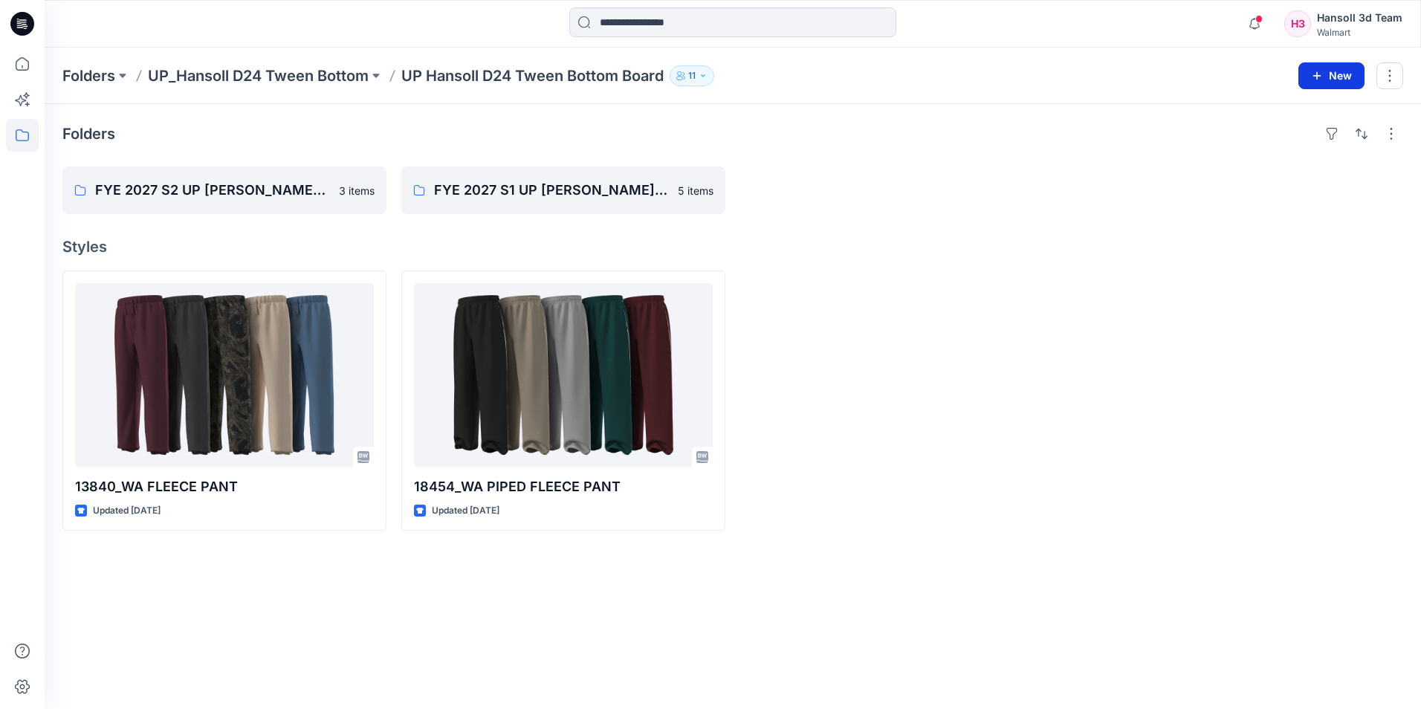
click at [1349, 74] on button "New" at bounding box center [1332, 75] width 66 height 27
click at [1264, 137] on p "New Folder" at bounding box center [1288, 142] width 55 height 16
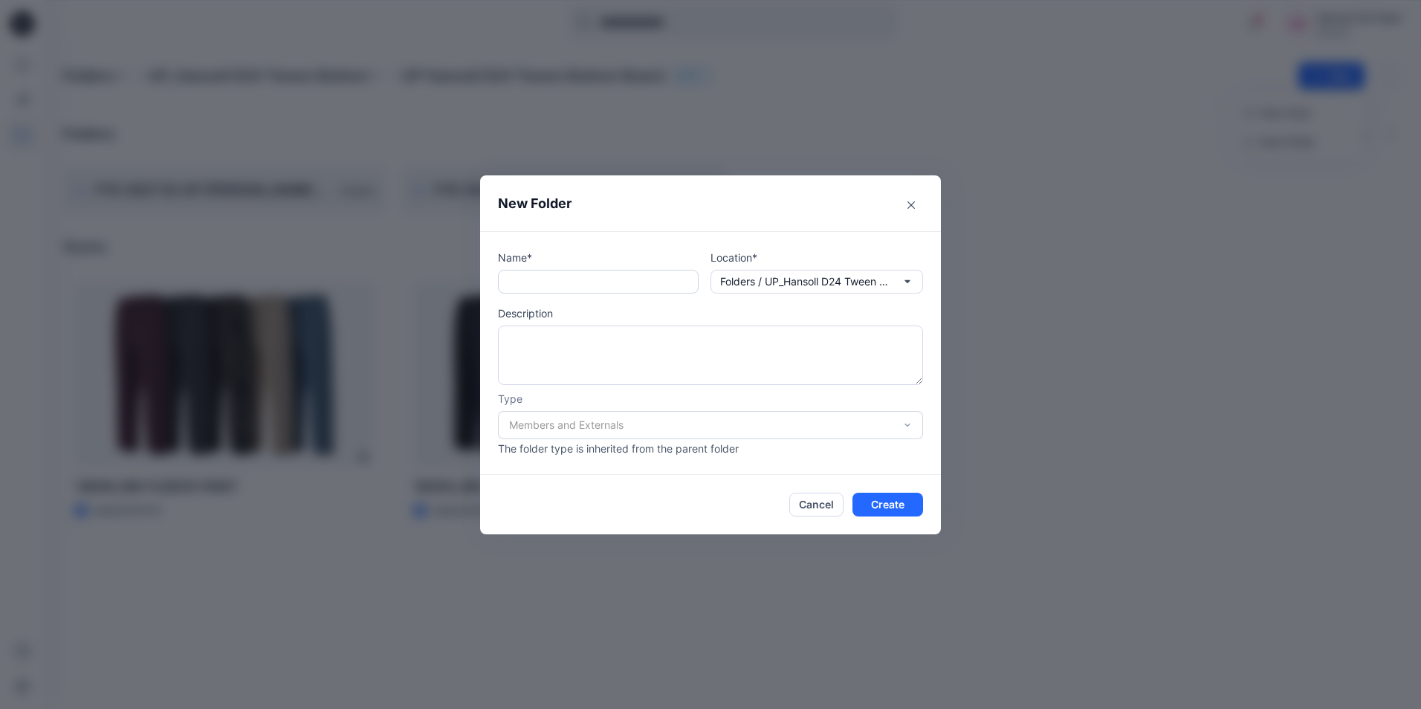
click at [563, 280] on input "text" at bounding box center [598, 282] width 201 height 24
paste input "**********"
click at [534, 281] on input "**********" at bounding box center [598, 282] width 201 height 24
type input "**********"
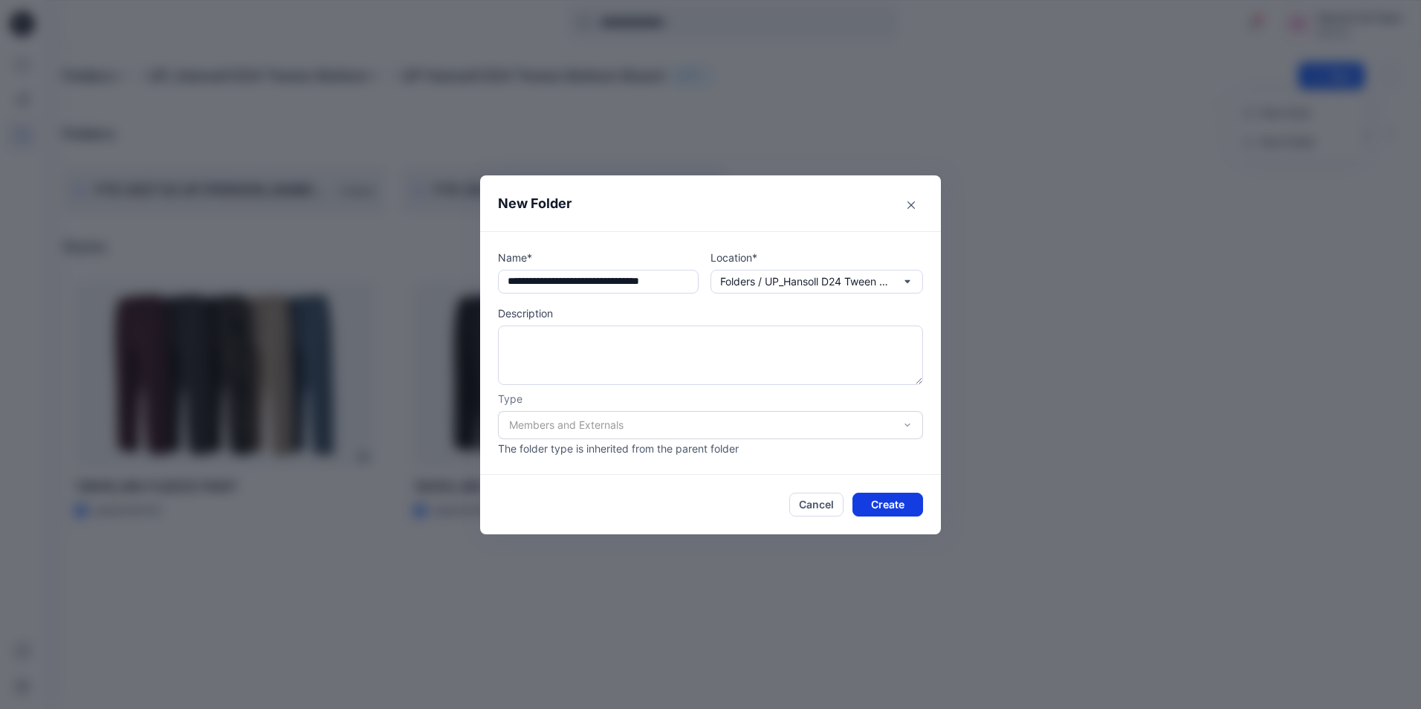
scroll to position [0, 0]
click at [893, 505] on button "Create" at bounding box center [888, 505] width 71 height 24
